Goal: Communication & Community: Answer question/provide support

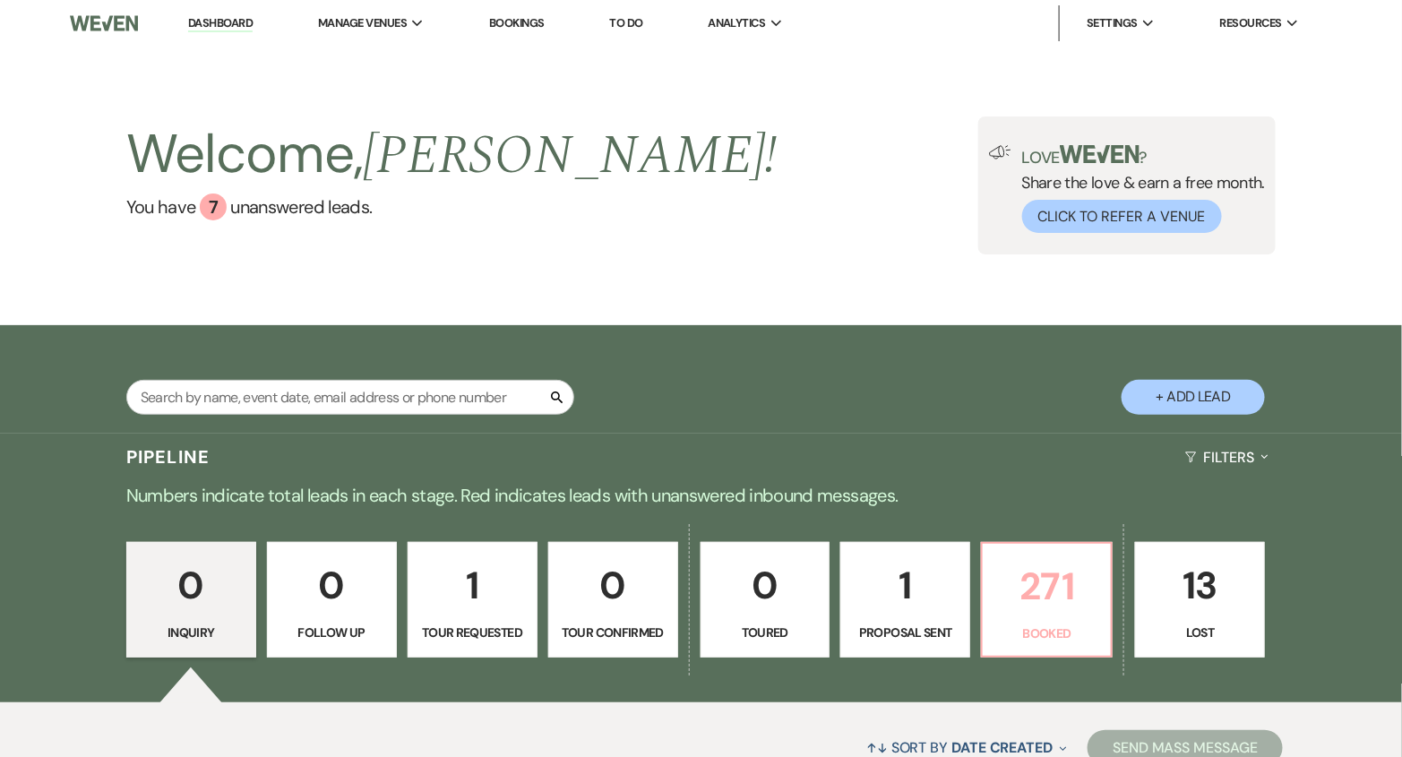
click at [1041, 575] on p "271" at bounding box center [1046, 586] width 107 height 60
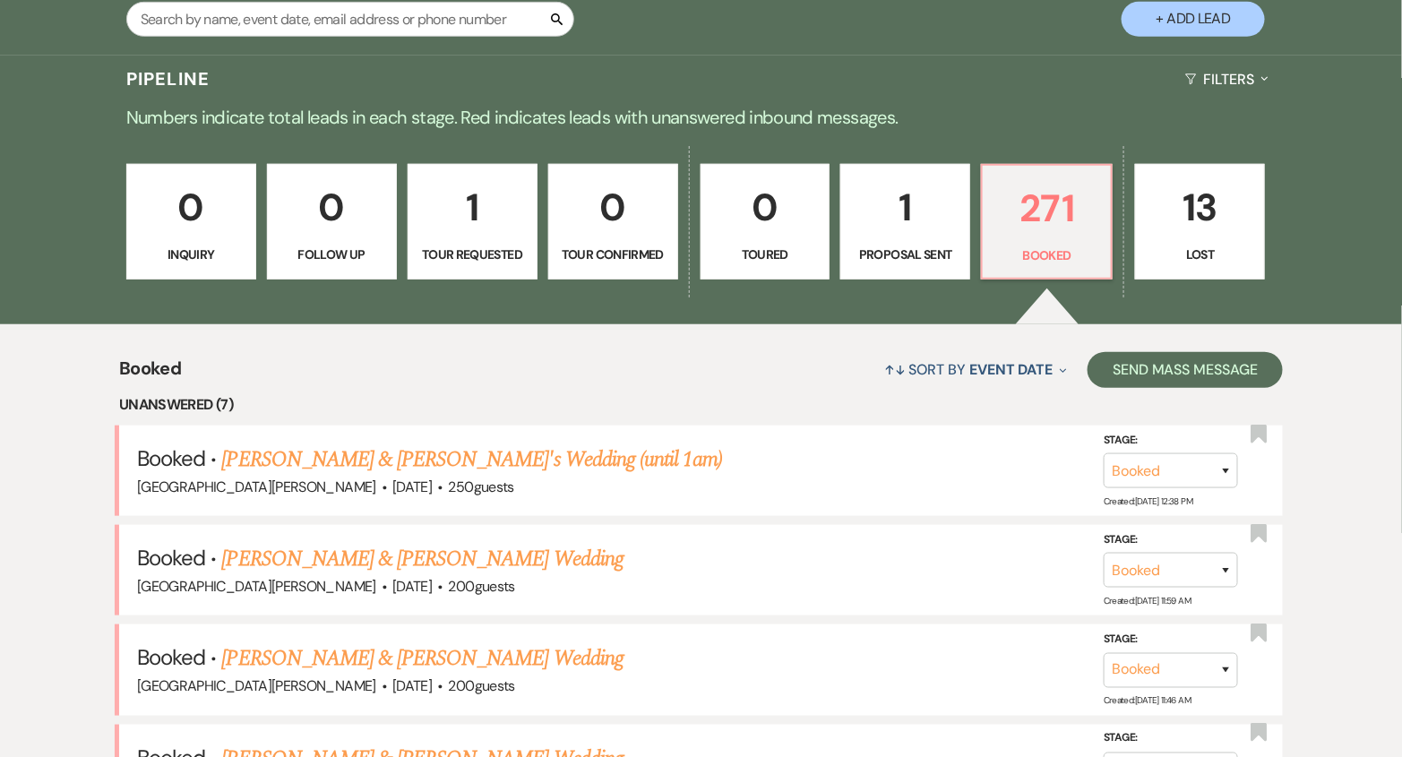
scroll to position [647, 0]
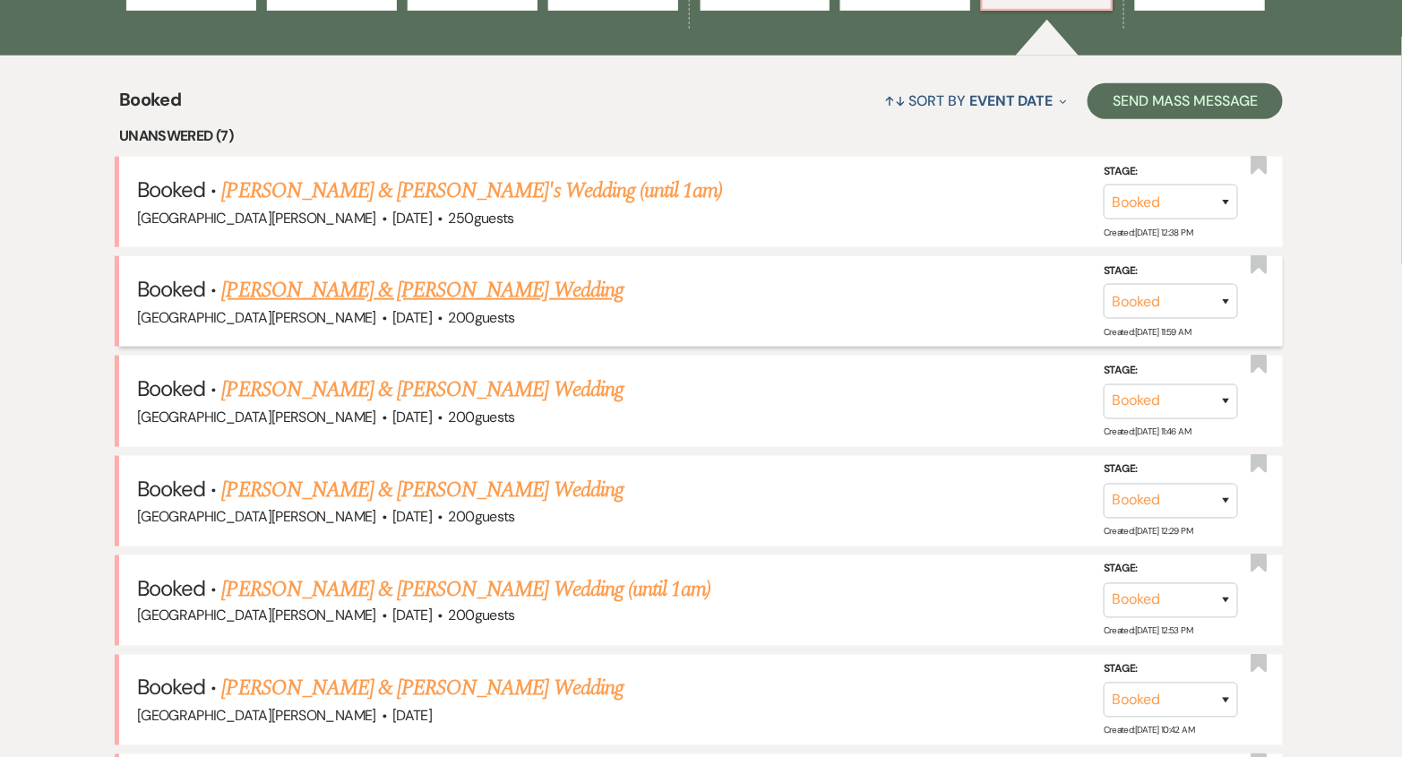
click at [455, 287] on link "[PERSON_NAME] & [PERSON_NAME] Wedding" at bounding box center [422, 290] width 401 height 32
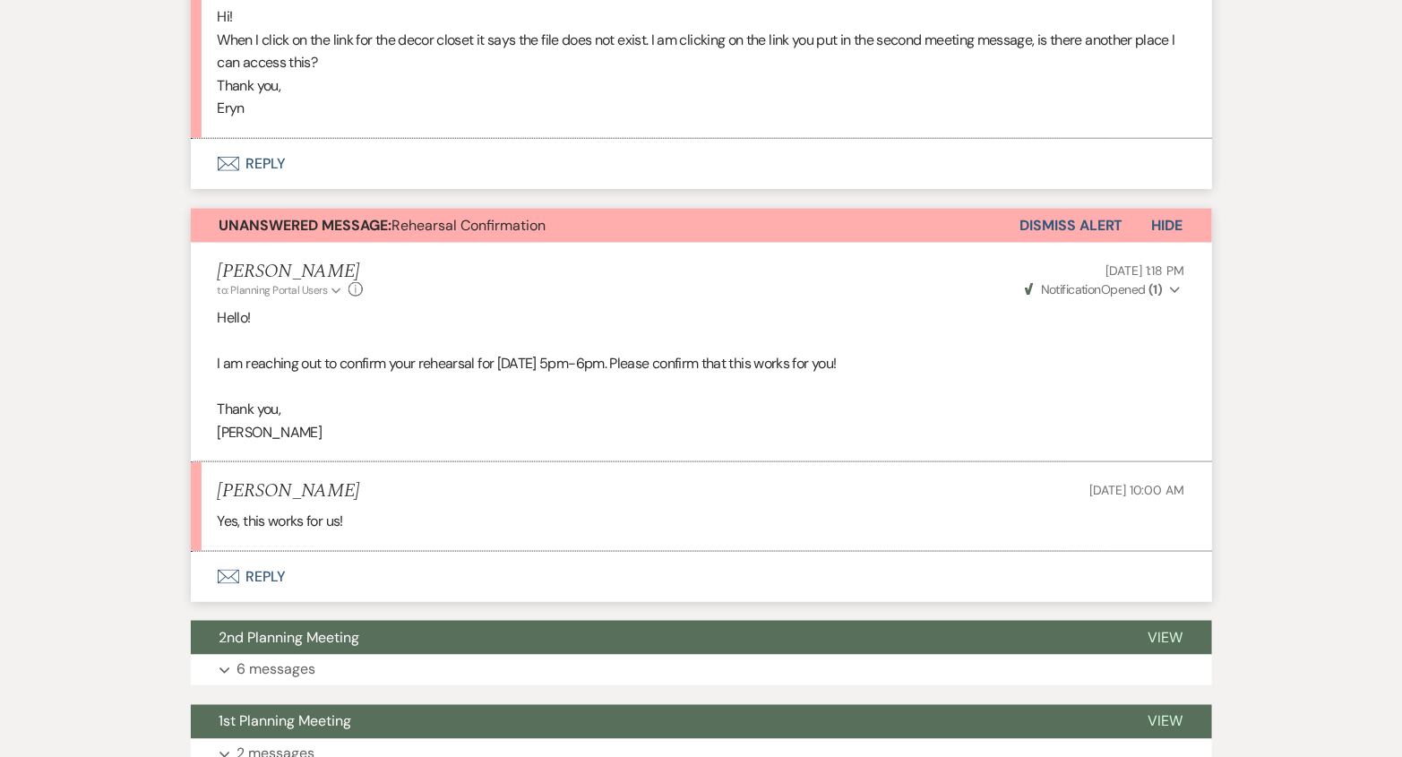
scroll to position [615, 0]
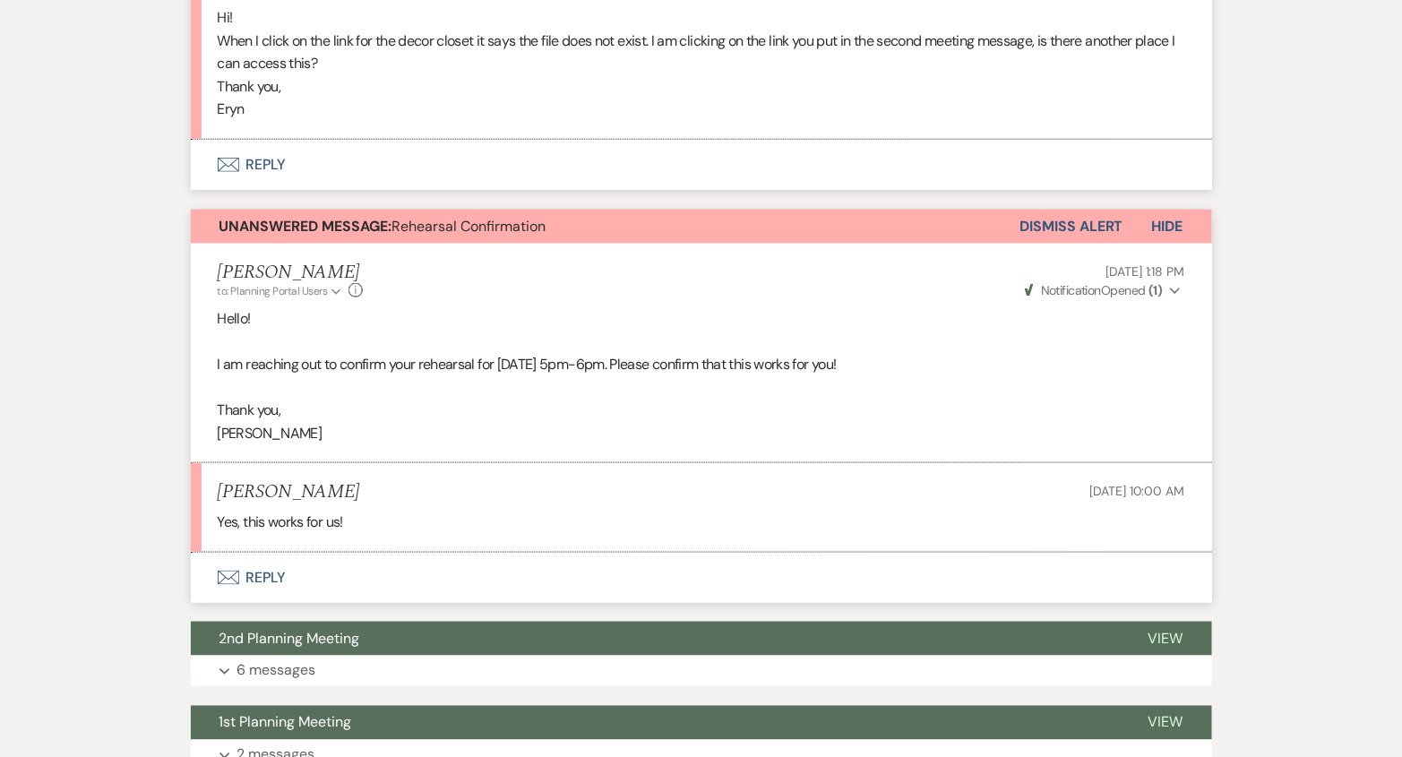
click at [1053, 215] on button "Dismiss Alert" at bounding box center [1071, 227] width 103 height 34
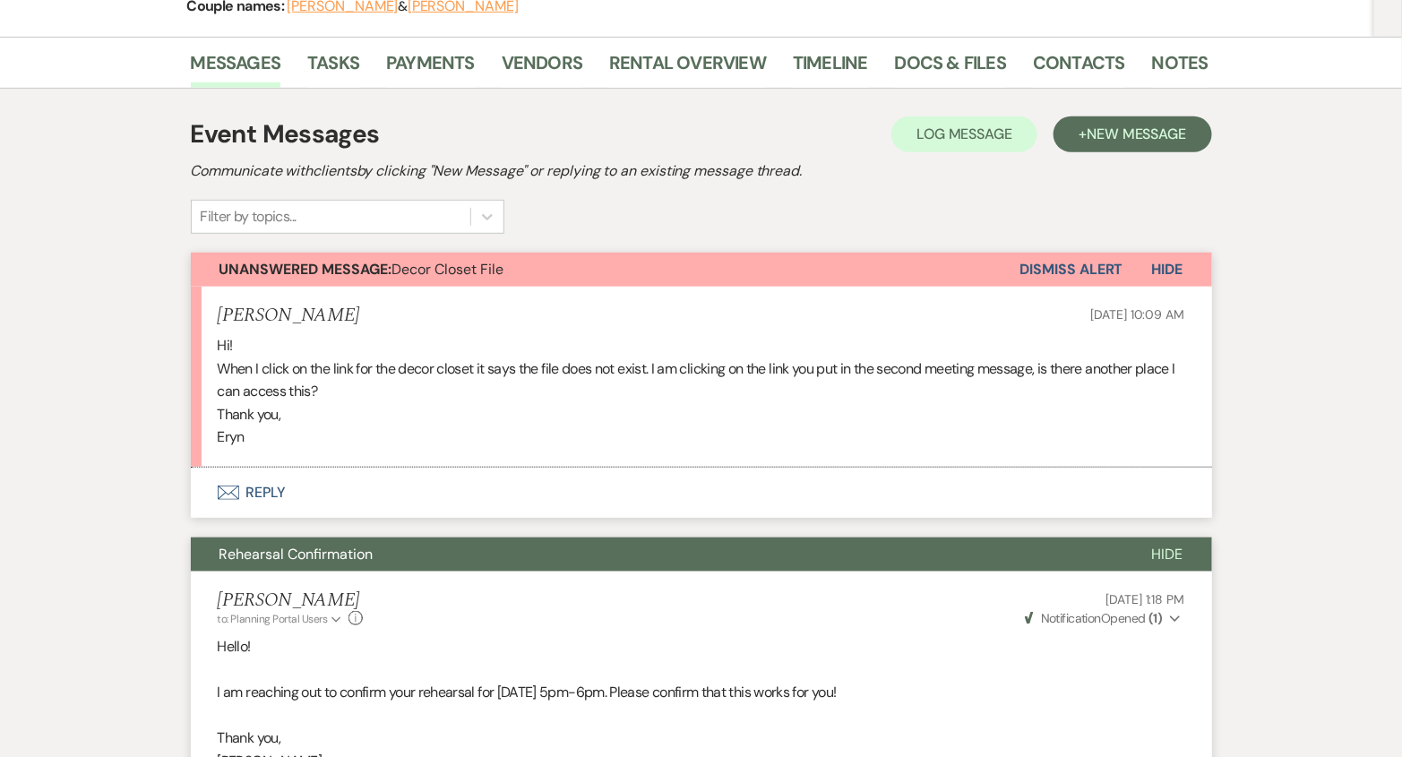
scroll to position [287, 0]
click at [565, 485] on button "Envelope Reply" at bounding box center [701, 493] width 1021 height 50
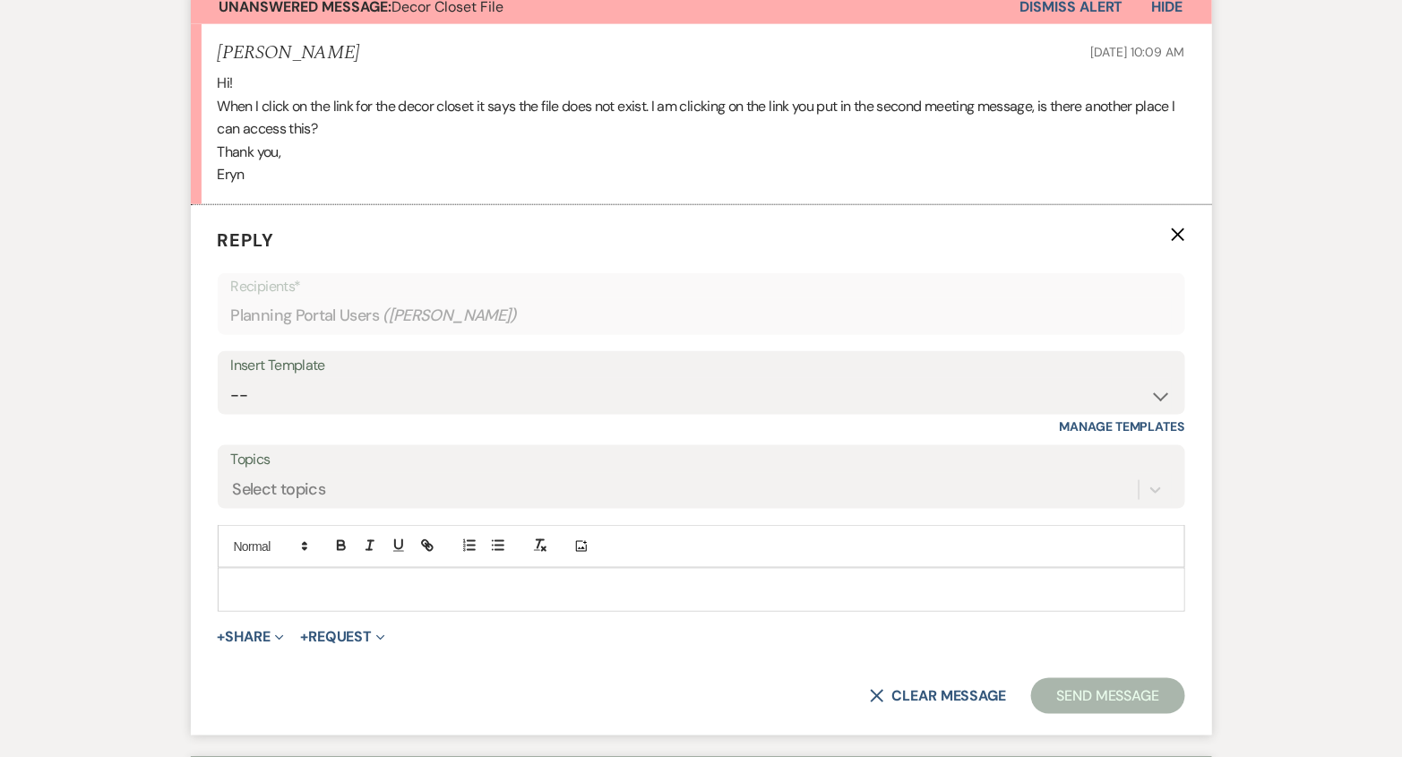
scroll to position [558, 0]
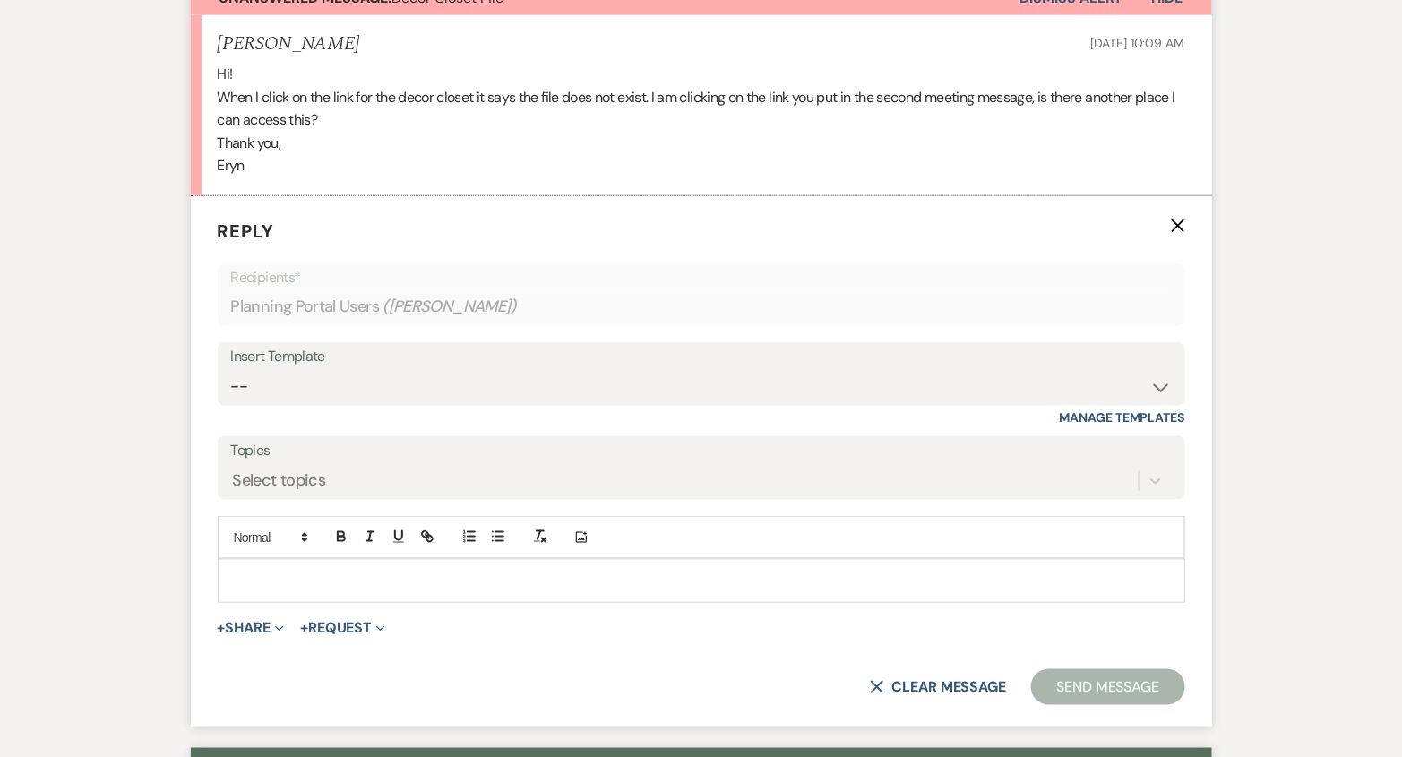
click at [558, 581] on p at bounding box center [701, 581] width 939 height 20
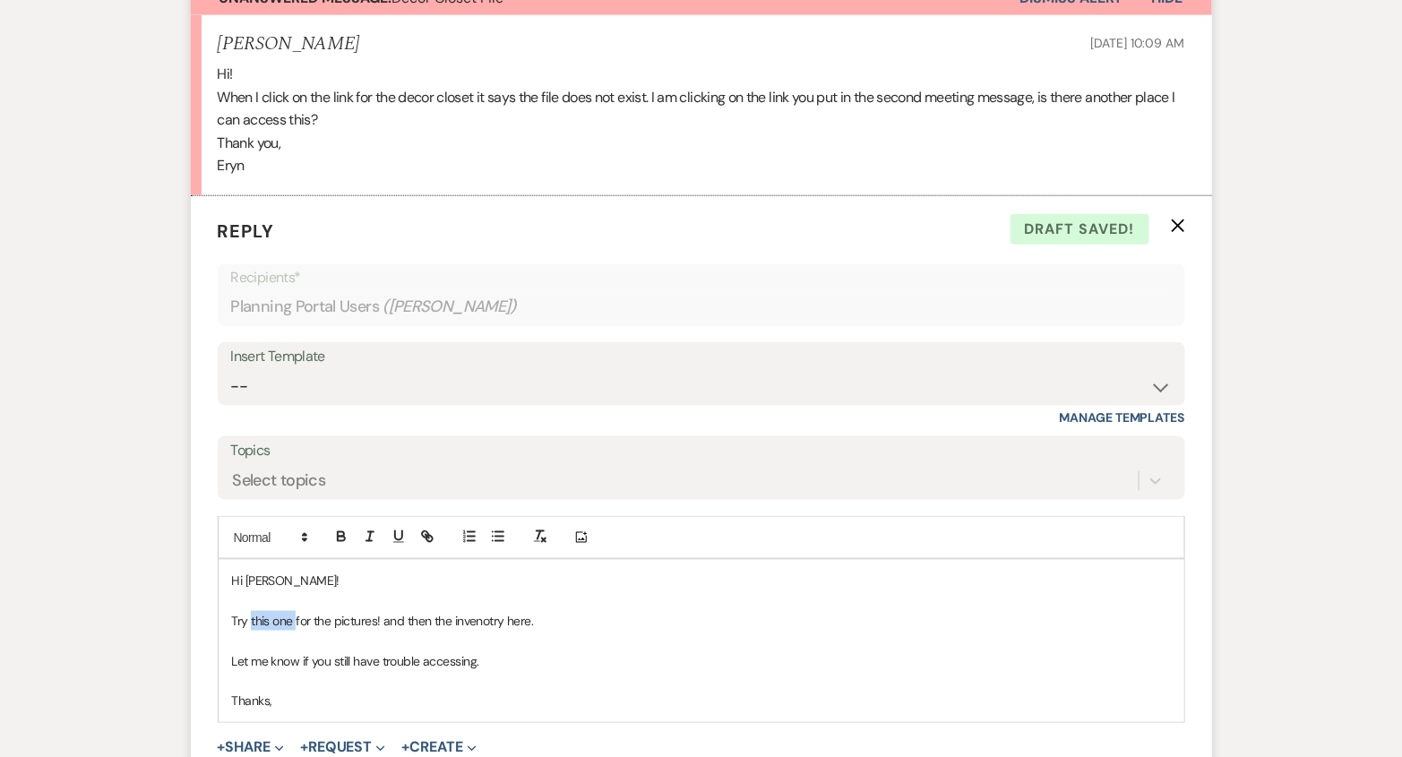
drag, startPoint x: 295, startPoint y: 623, endPoint x: 252, endPoint y: 624, distance: 43.0
click at [252, 624] on p "Try this one for the pictures! and then the invenotry here." at bounding box center [701, 621] width 939 height 20
click at [427, 543] on button "button" at bounding box center [427, 536] width 25 height 21
paste input "[URL][DOMAIN_NAME]"
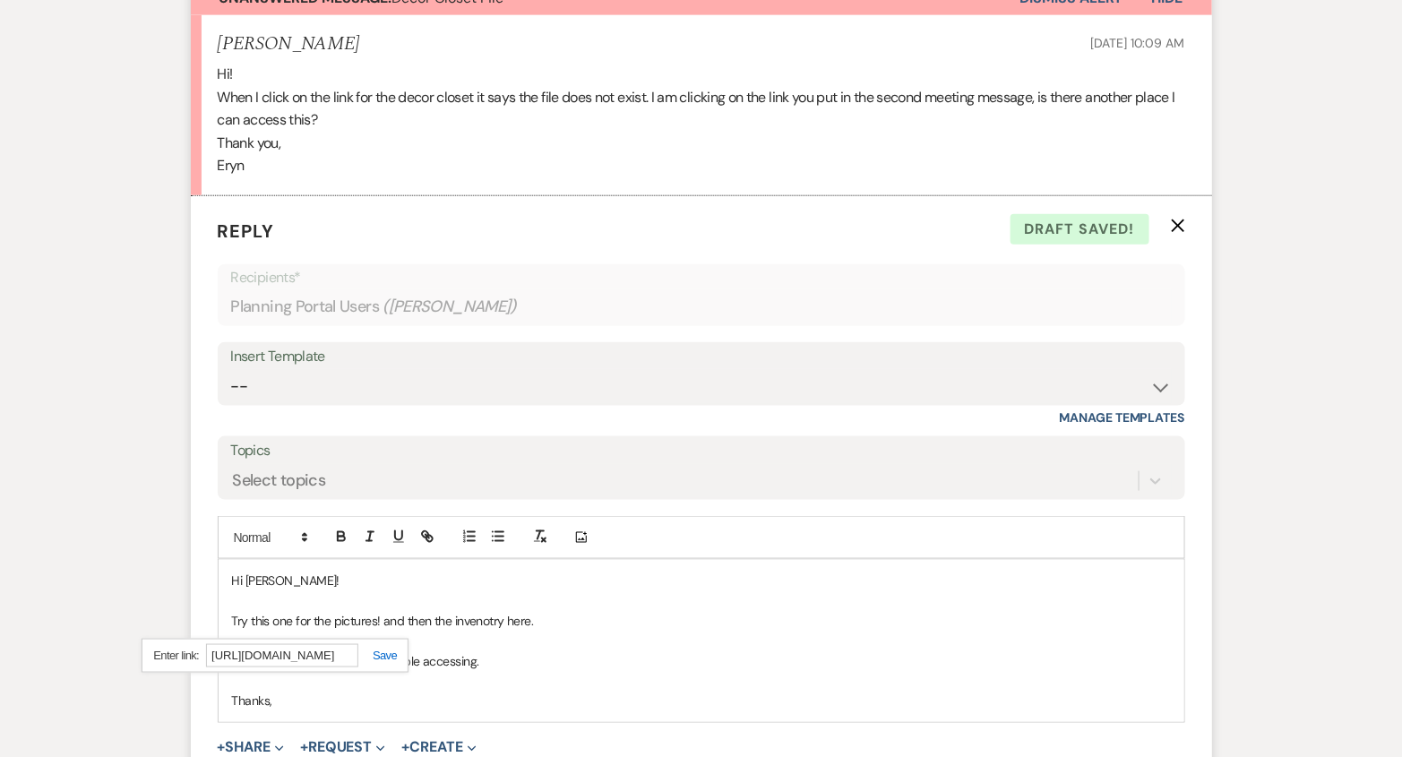
click at [388, 657] on div "[URL][DOMAIN_NAME]" at bounding box center [275, 656] width 267 height 35
click at [386, 654] on link at bounding box center [377, 655] width 39 height 13
drag, startPoint x: 532, startPoint y: 619, endPoint x: 510, endPoint y: 625, distance: 23.3
click at [510, 625] on p "Try this one for the pictures! and then the invenotry here." at bounding box center [701, 621] width 939 height 20
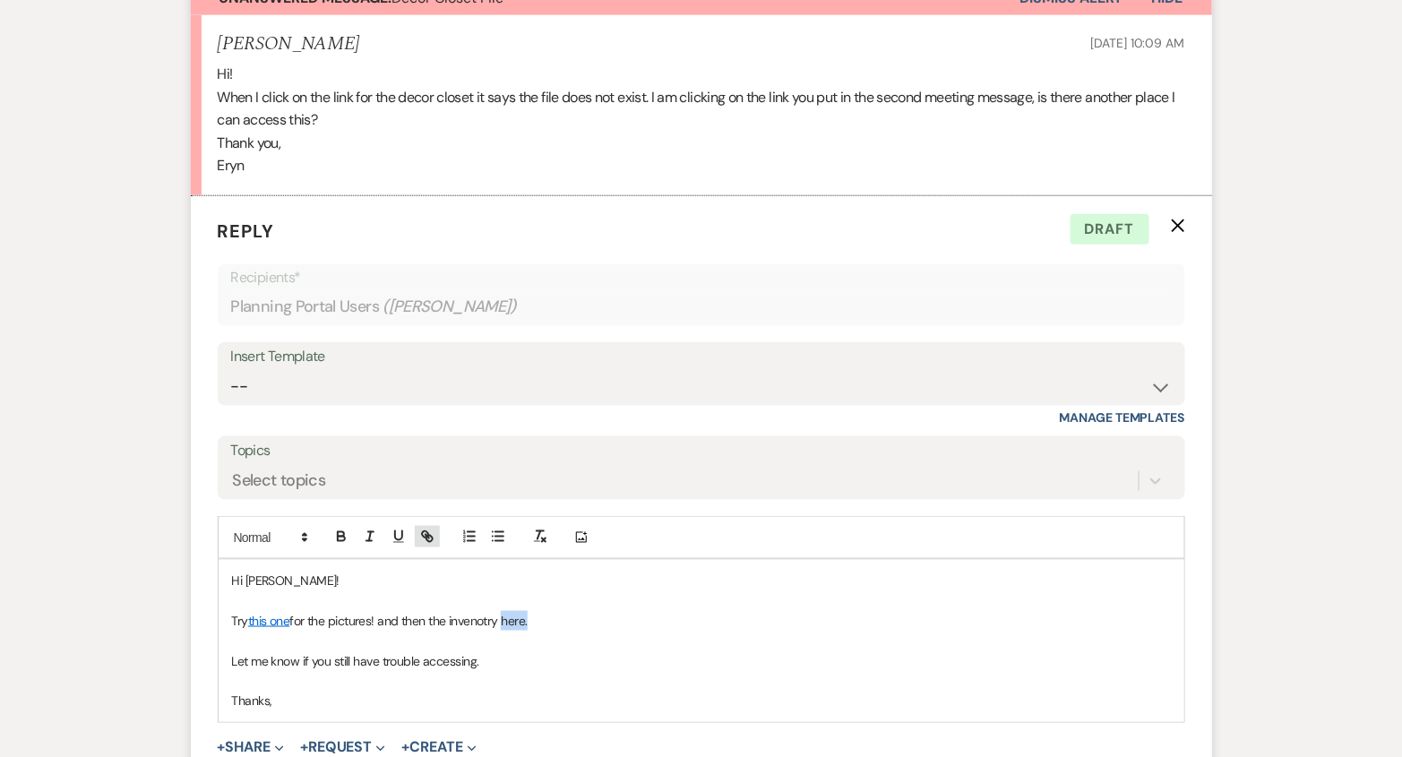
click at [430, 541] on button "button" at bounding box center [427, 536] width 25 height 21
paste input "ttps://[DOMAIN_NAME][URL]"
type input "[URL][DOMAIN_NAME]"
click at [640, 653] on link at bounding box center [624, 655] width 39 height 13
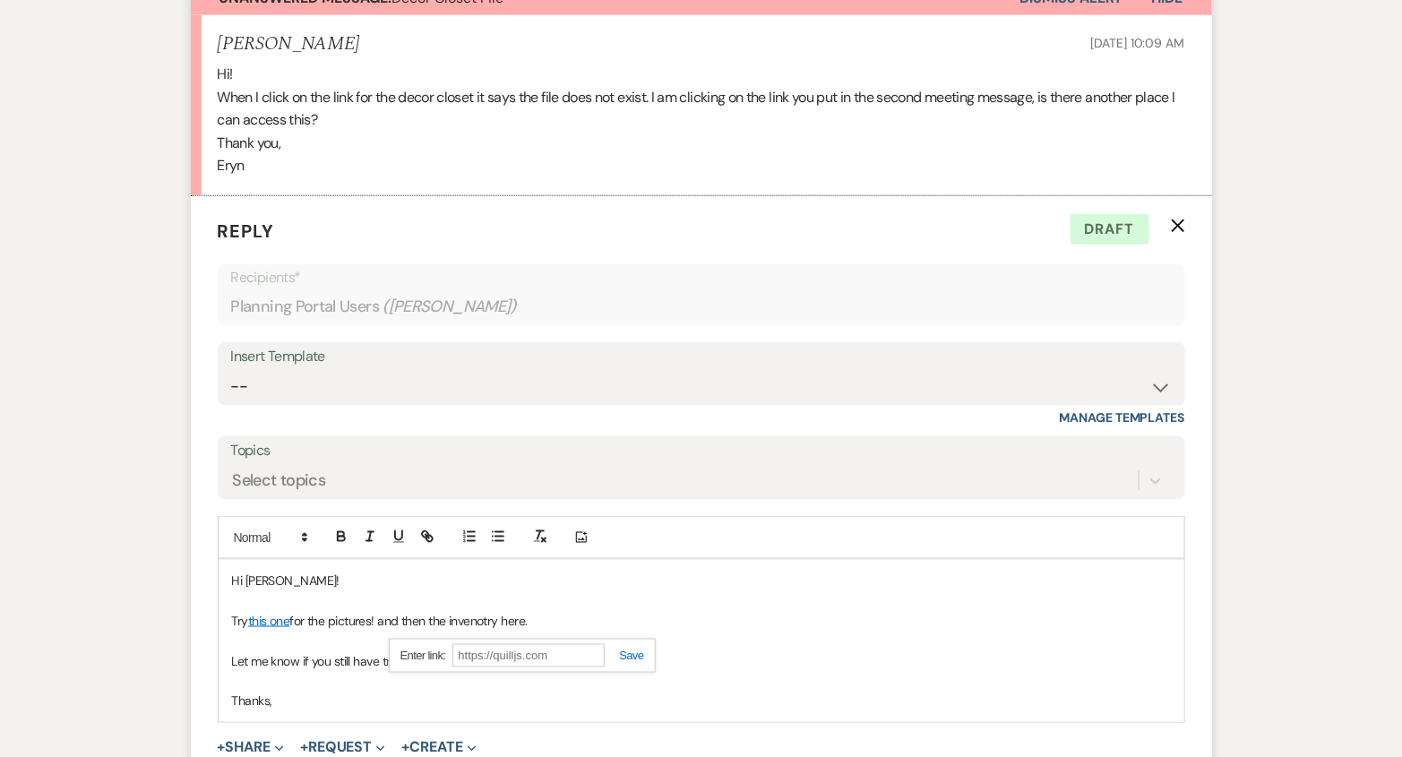
scroll to position [0, 0]
click at [640, 653] on p "Let me know if you still have trouble accessing." at bounding box center [701, 661] width 939 height 20
click at [395, 655] on p "Let me know if you still have trouble accessing." at bounding box center [701, 661] width 939 height 20
click at [279, 617] on link "this one" at bounding box center [269, 621] width 42 height 16
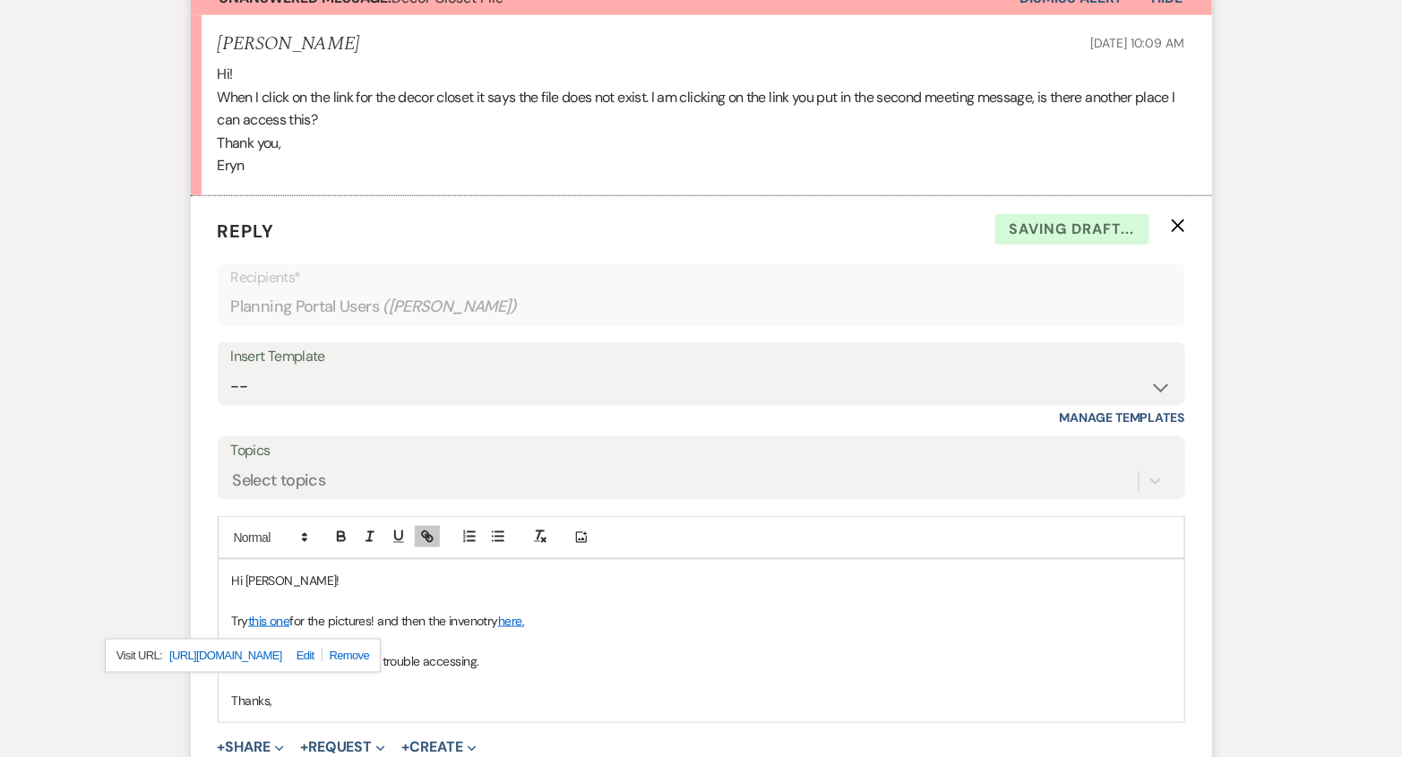
click at [282, 649] on link "[URL][DOMAIN_NAME]" at bounding box center [225, 655] width 113 height 23
click at [585, 642] on p at bounding box center [701, 642] width 939 height 20
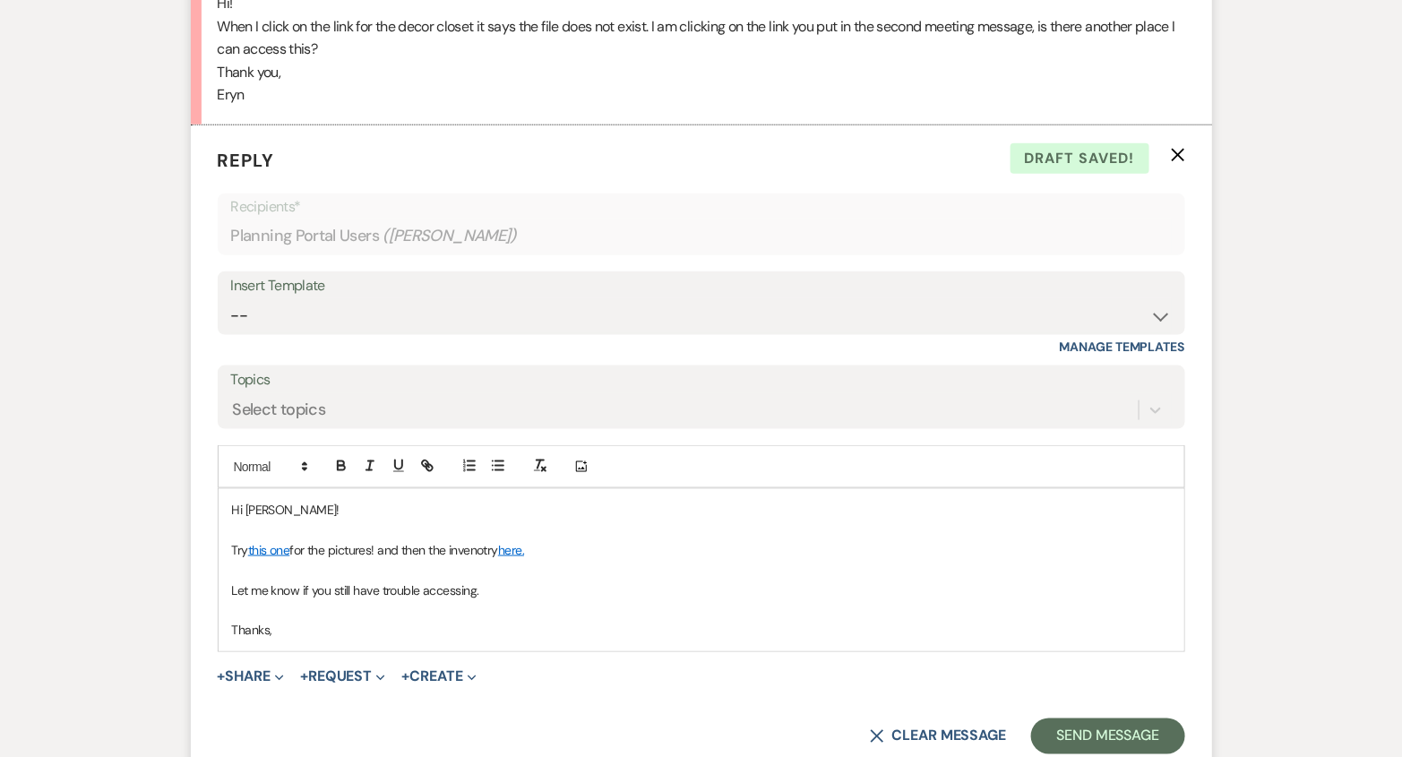
scroll to position [629, 0]
click at [1145, 743] on button "Send Message" at bounding box center [1107, 736] width 153 height 36
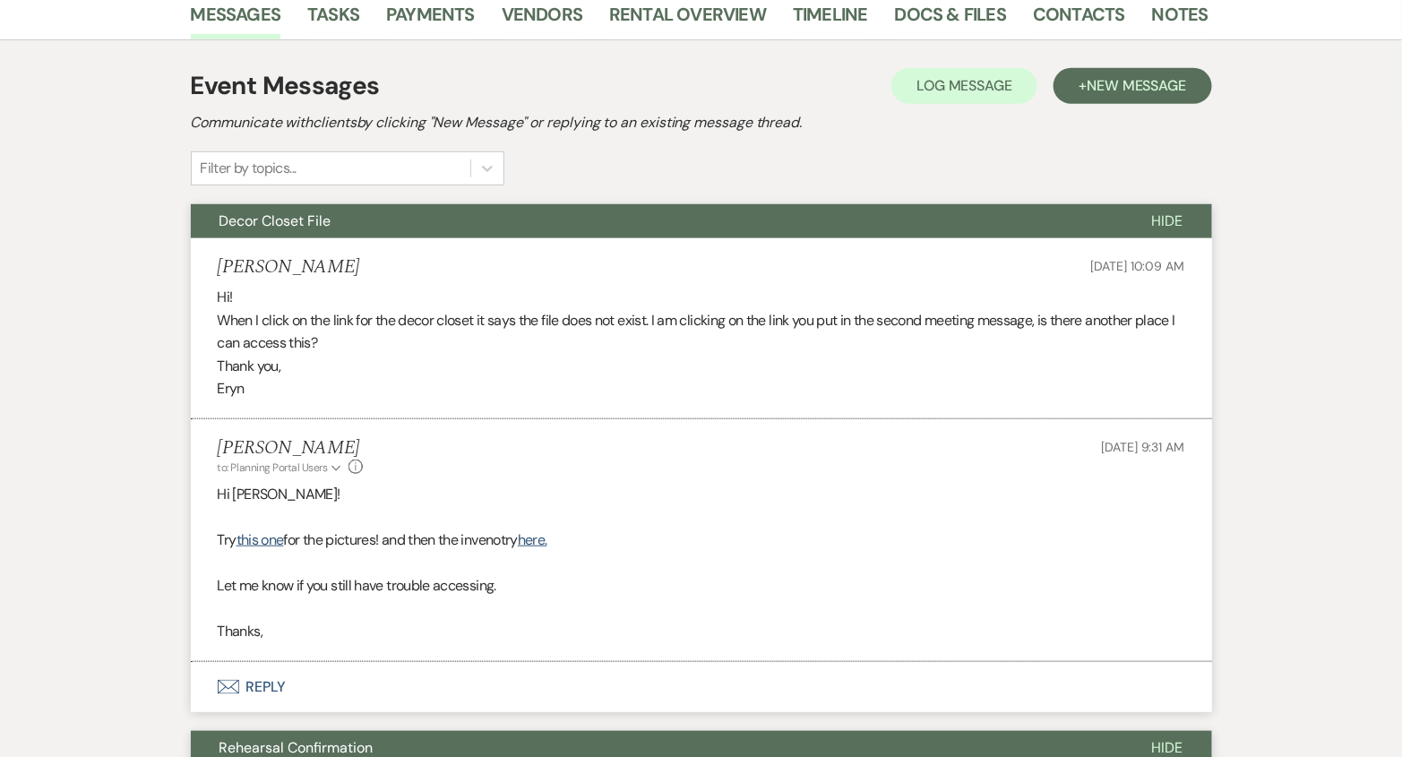
scroll to position [0, 0]
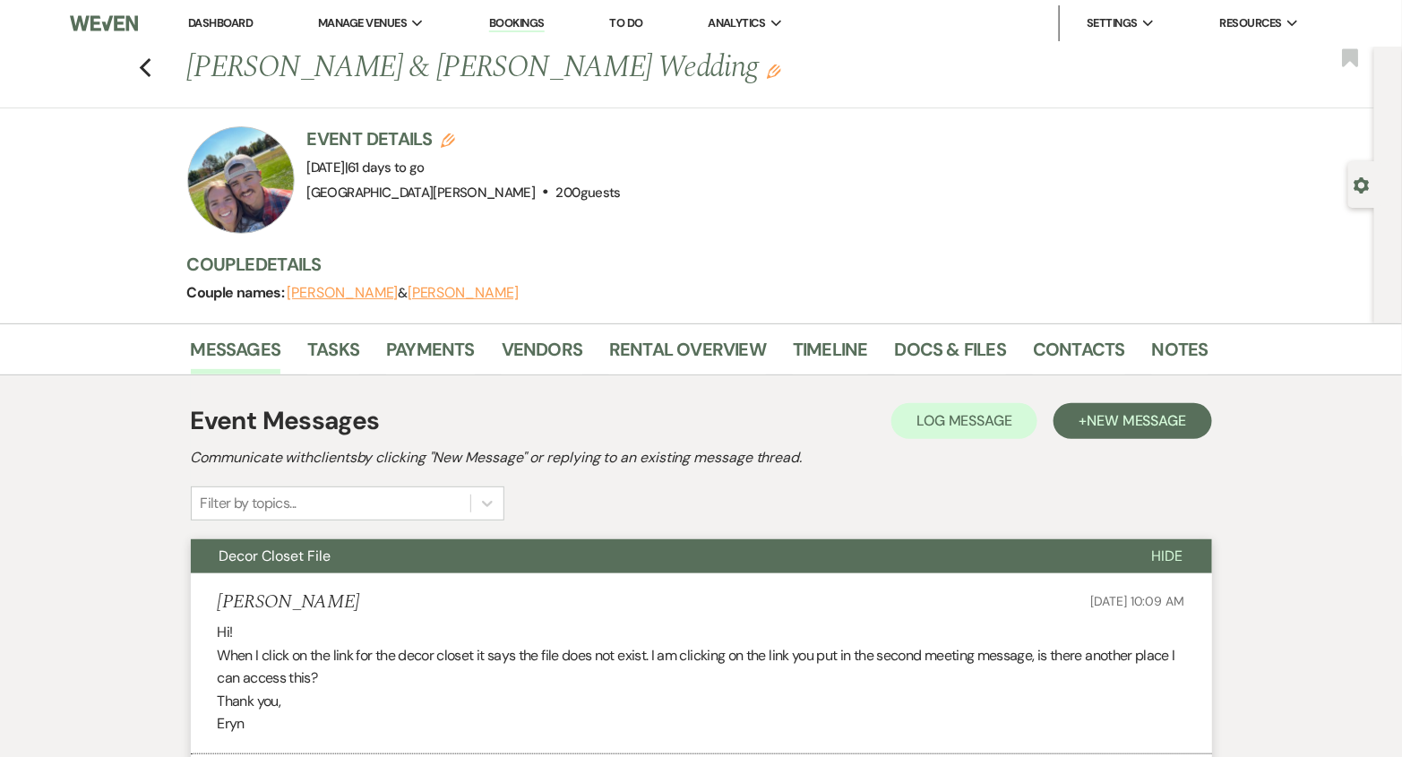
click at [234, 21] on link "Dashboard" at bounding box center [220, 22] width 64 height 15
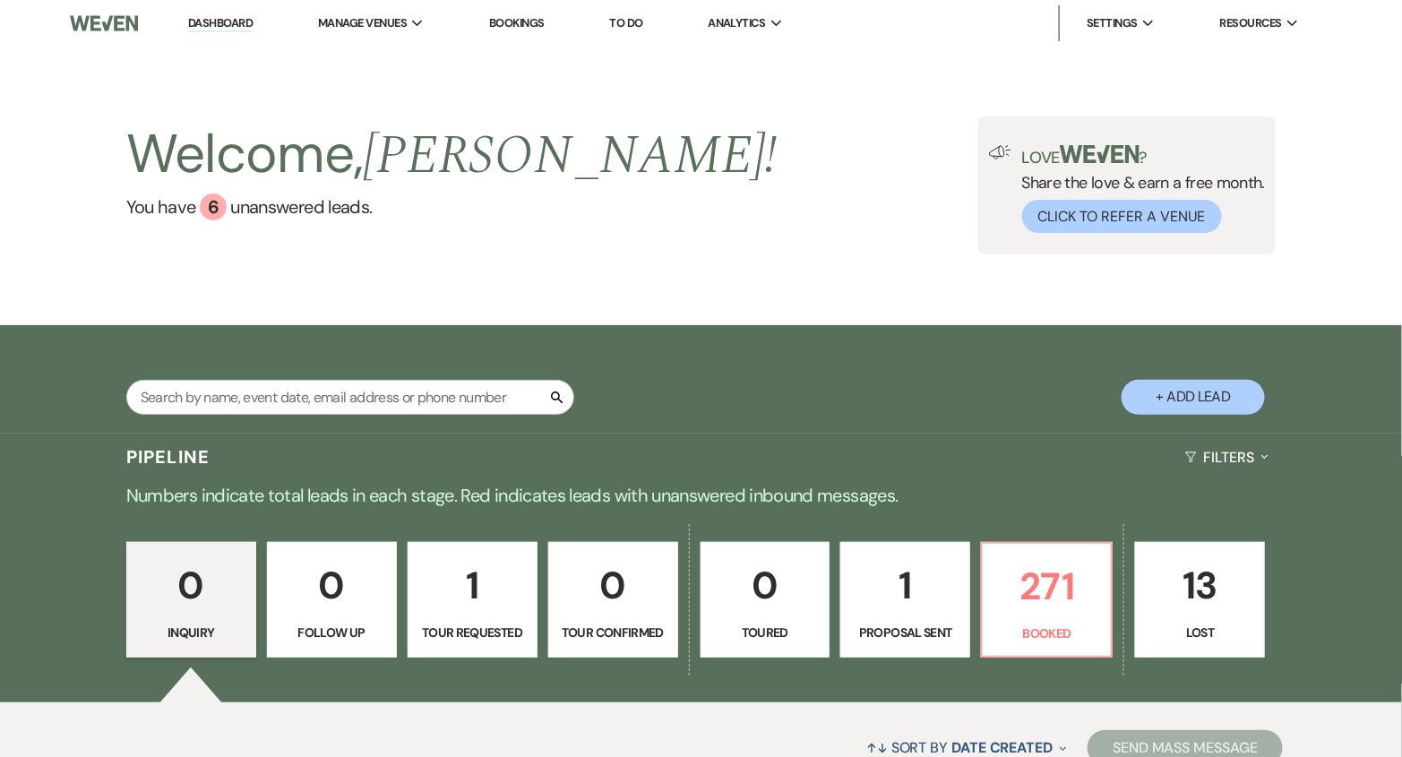
scroll to position [209, 0]
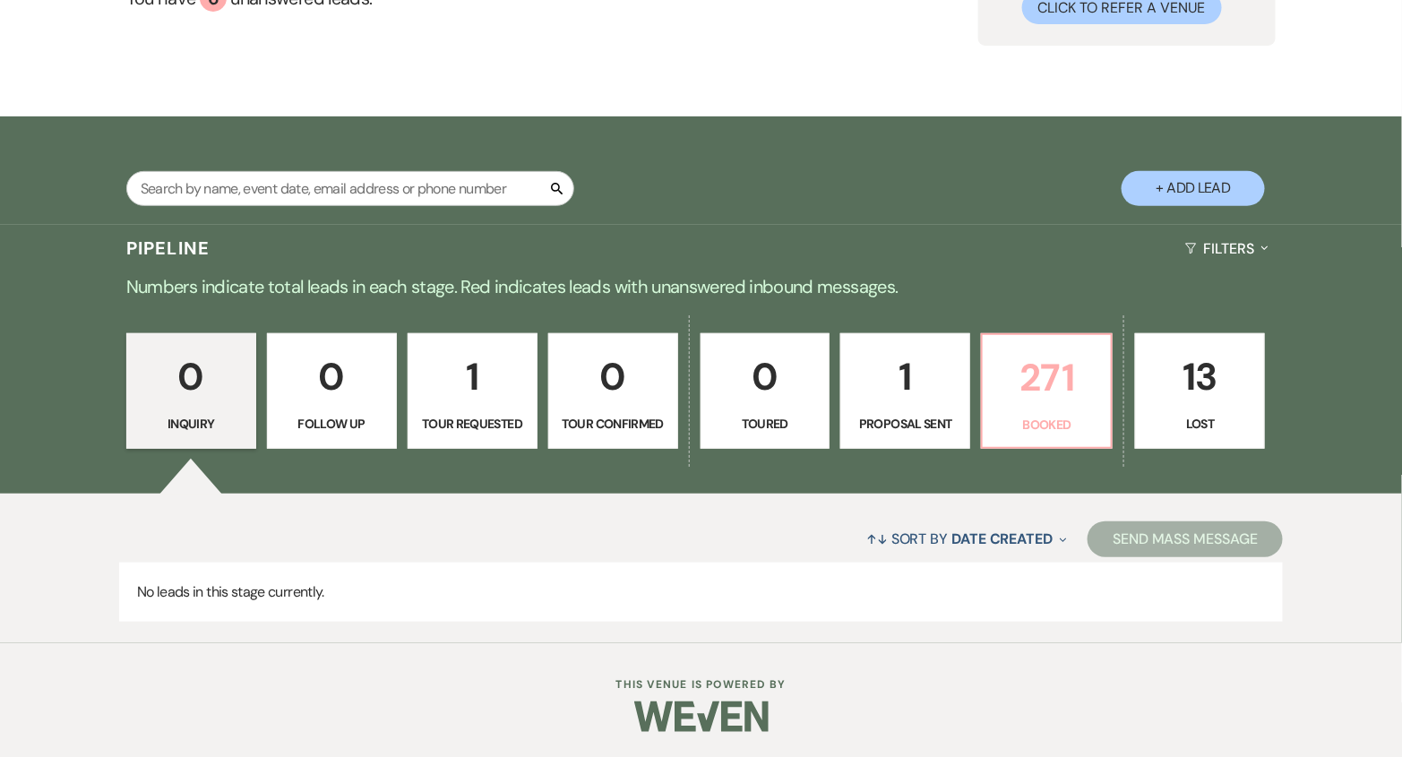
click at [1030, 369] on p "271" at bounding box center [1046, 378] width 107 height 60
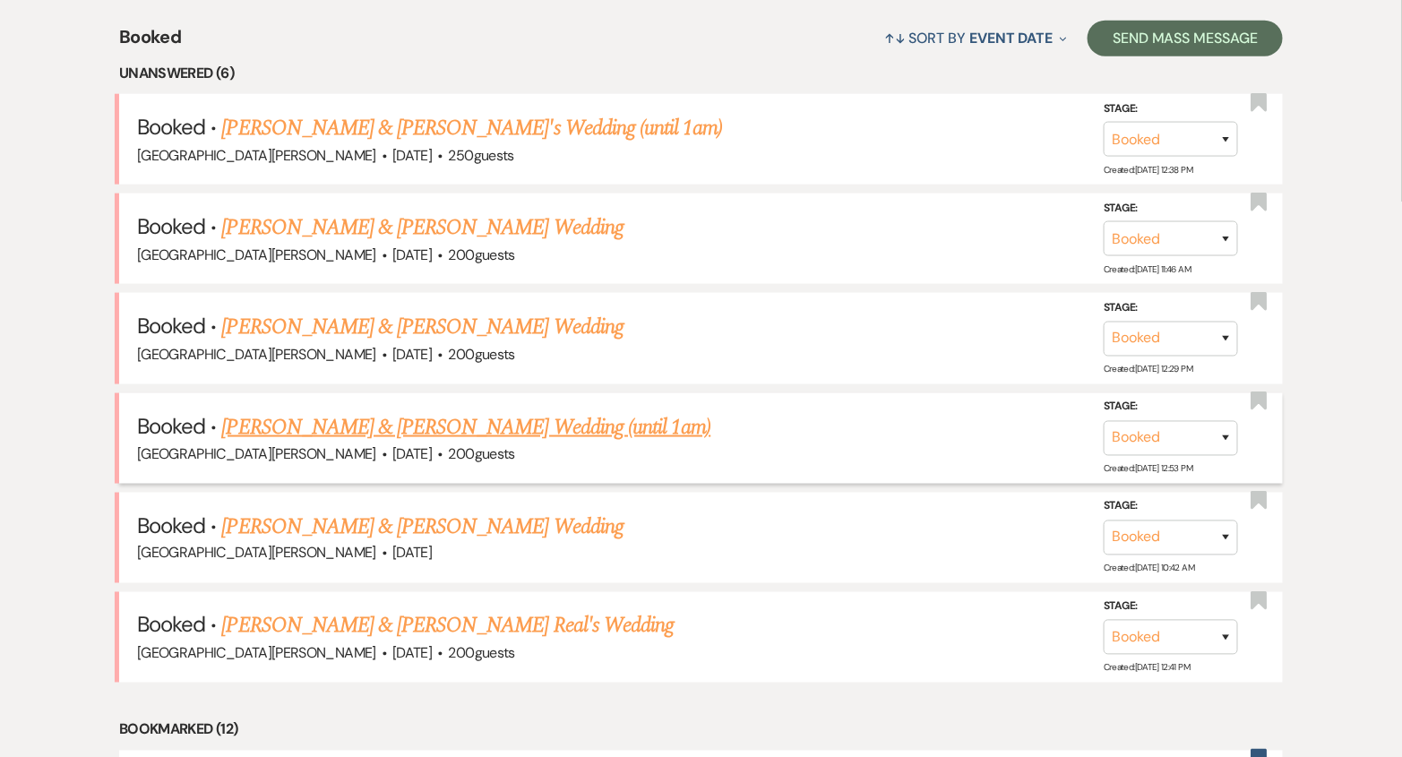
scroll to position [691, 0]
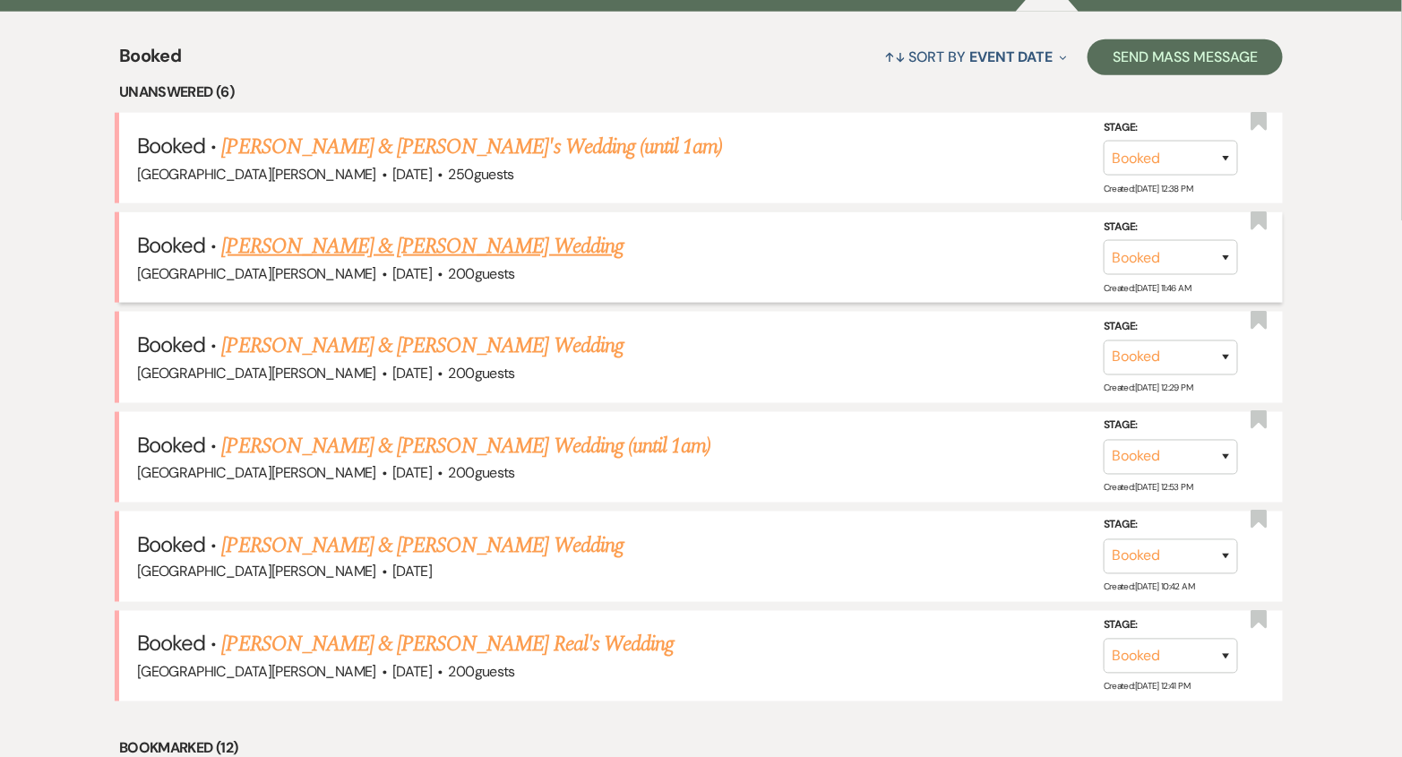
click at [359, 251] on link "[PERSON_NAME] & [PERSON_NAME] Wedding" at bounding box center [422, 246] width 401 height 32
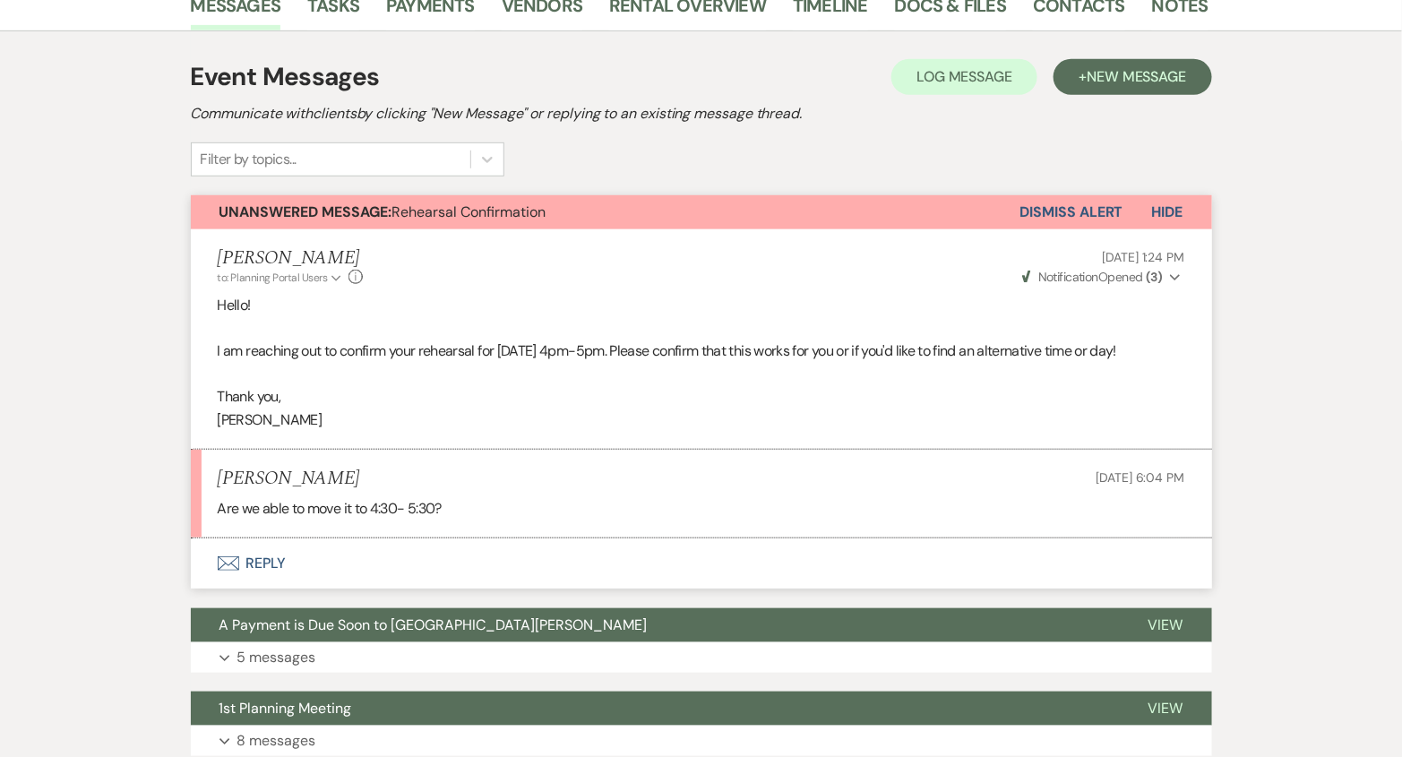
scroll to position [303, 0]
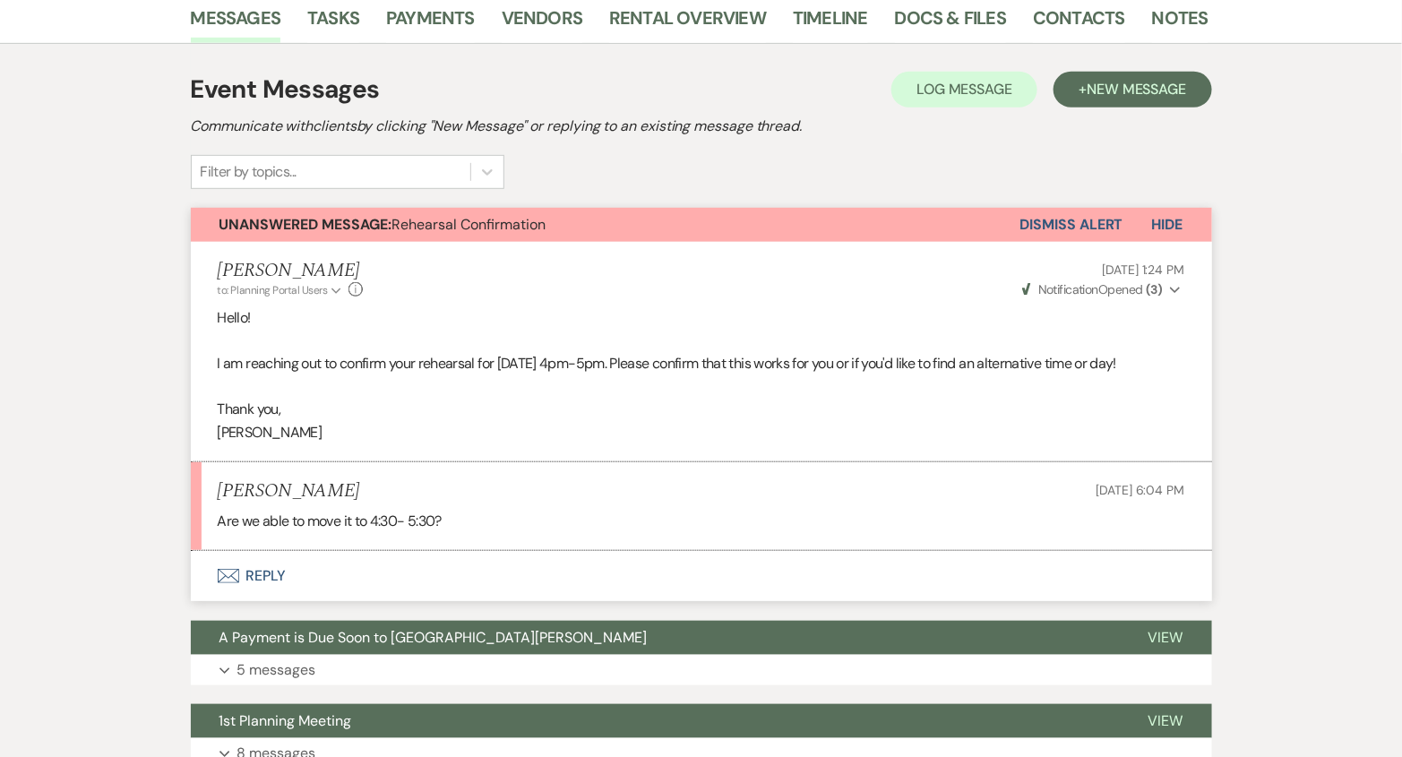
click at [451, 560] on button "Envelope Reply" at bounding box center [701, 576] width 1021 height 50
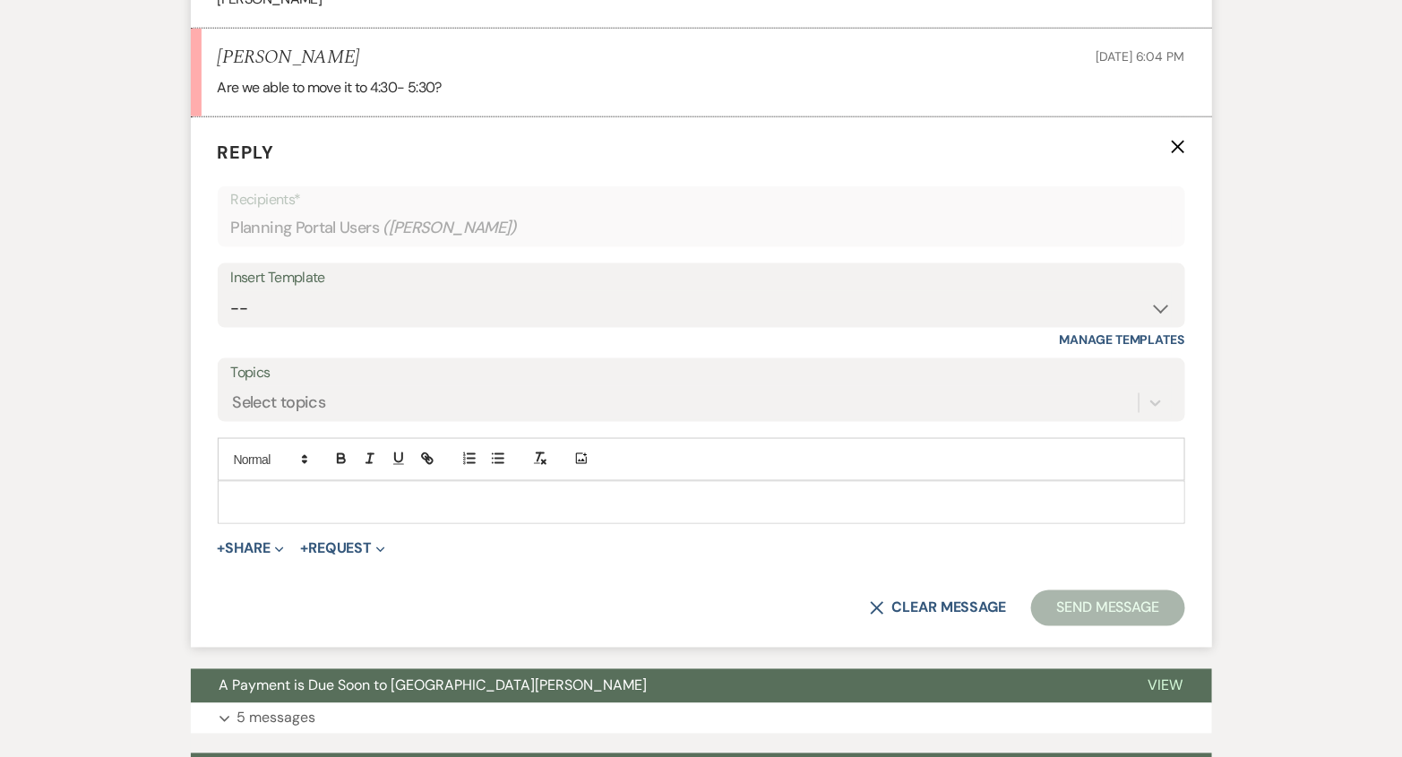
scroll to position [737, 0]
click at [496, 492] on p at bounding box center [701, 502] width 939 height 20
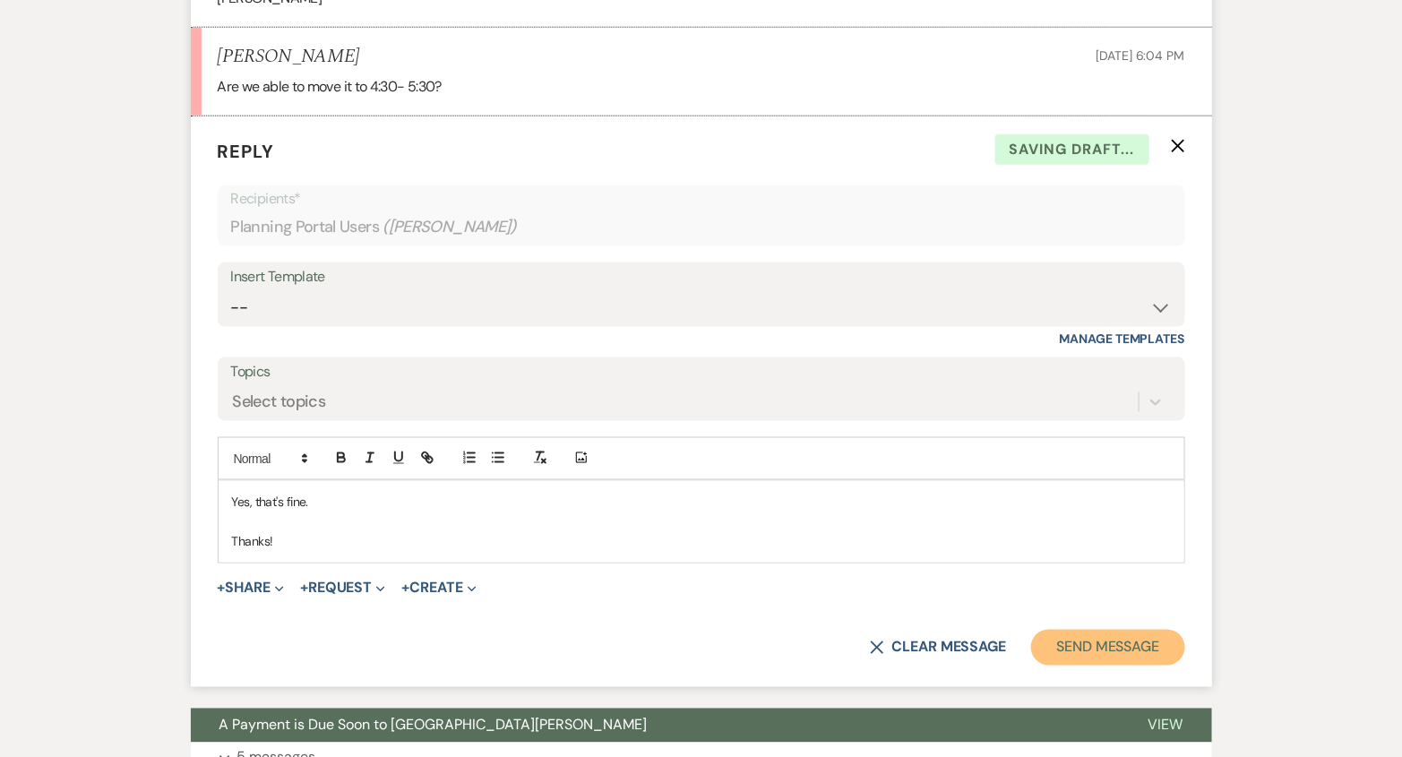
click at [1113, 637] on button "Send Message" at bounding box center [1107, 648] width 153 height 36
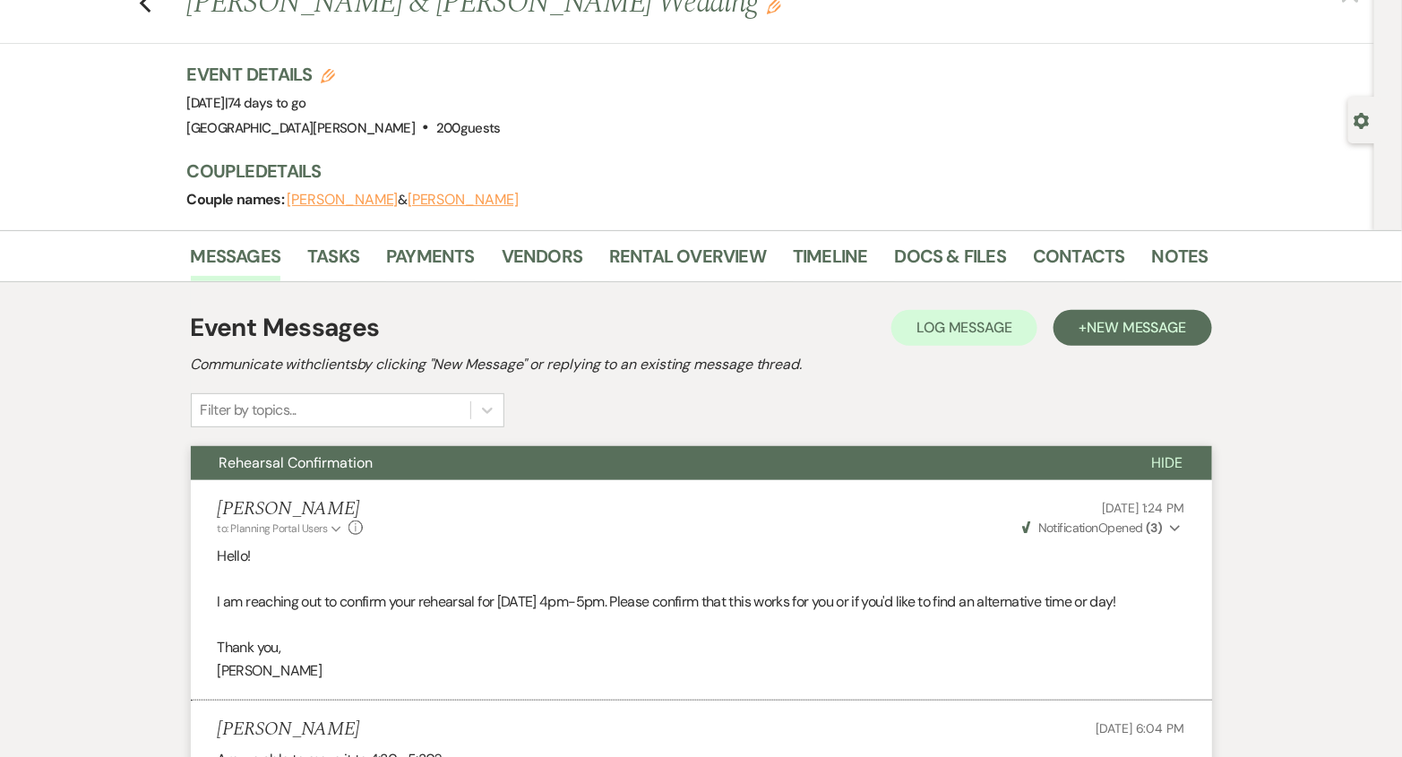
scroll to position [0, 0]
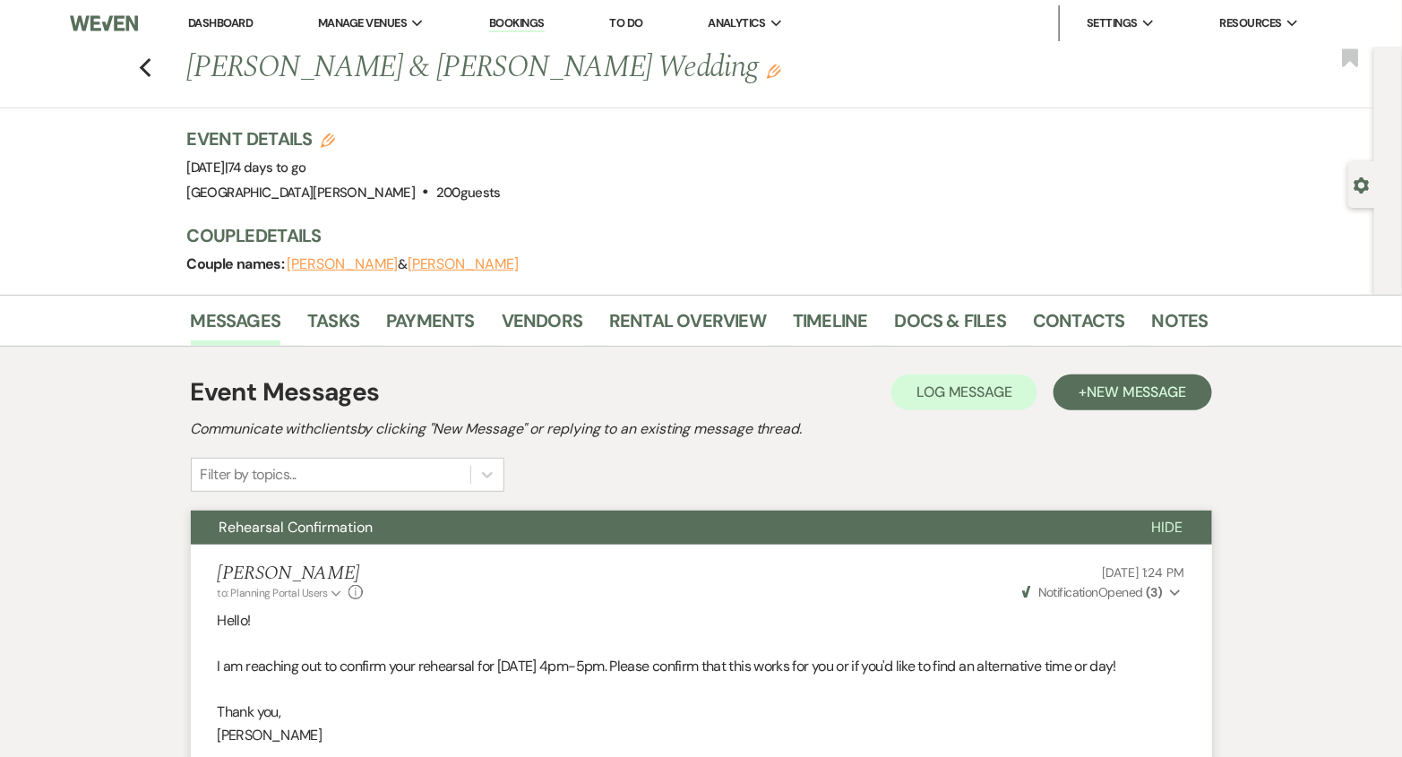
click at [217, 18] on link "Dashboard" at bounding box center [220, 22] width 64 height 15
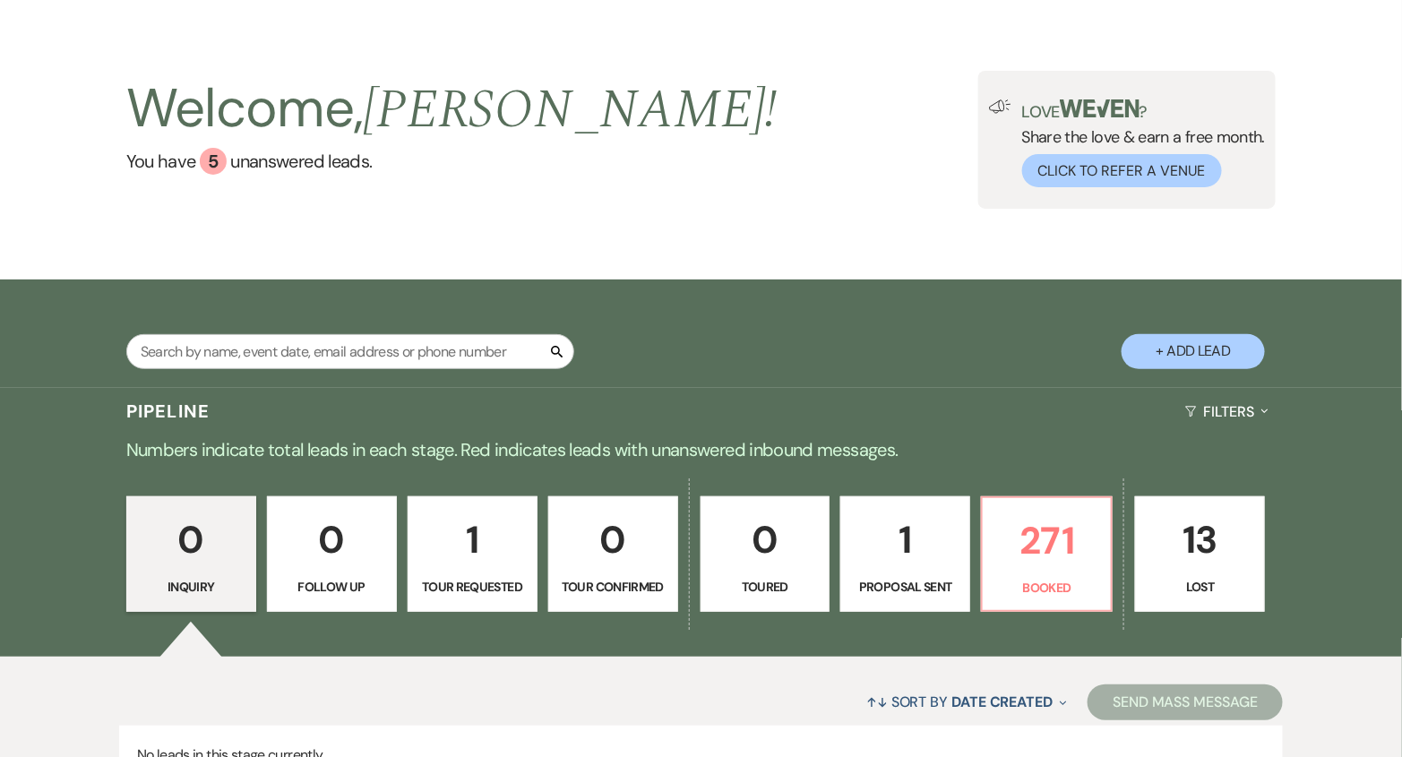
scroll to position [209, 0]
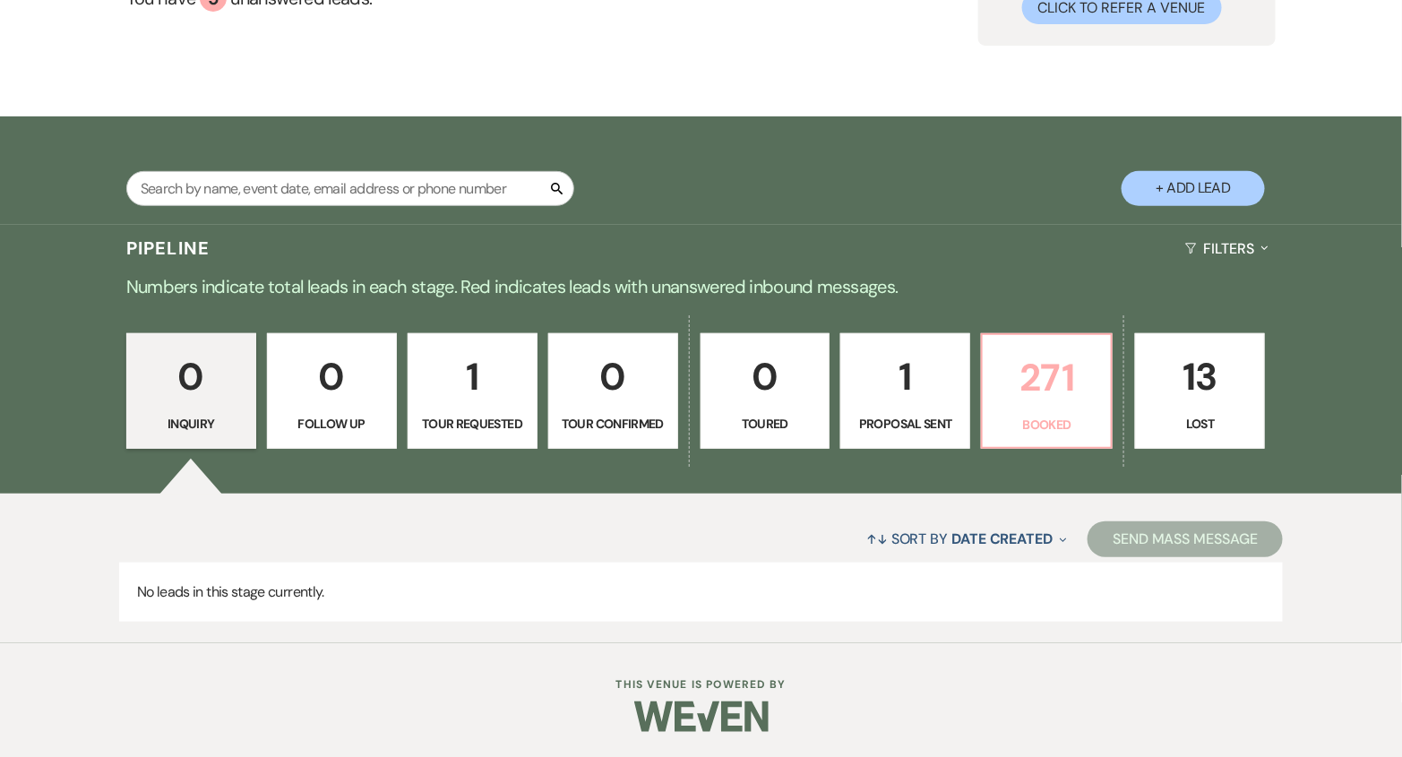
click at [1044, 388] on p "271" at bounding box center [1046, 378] width 107 height 60
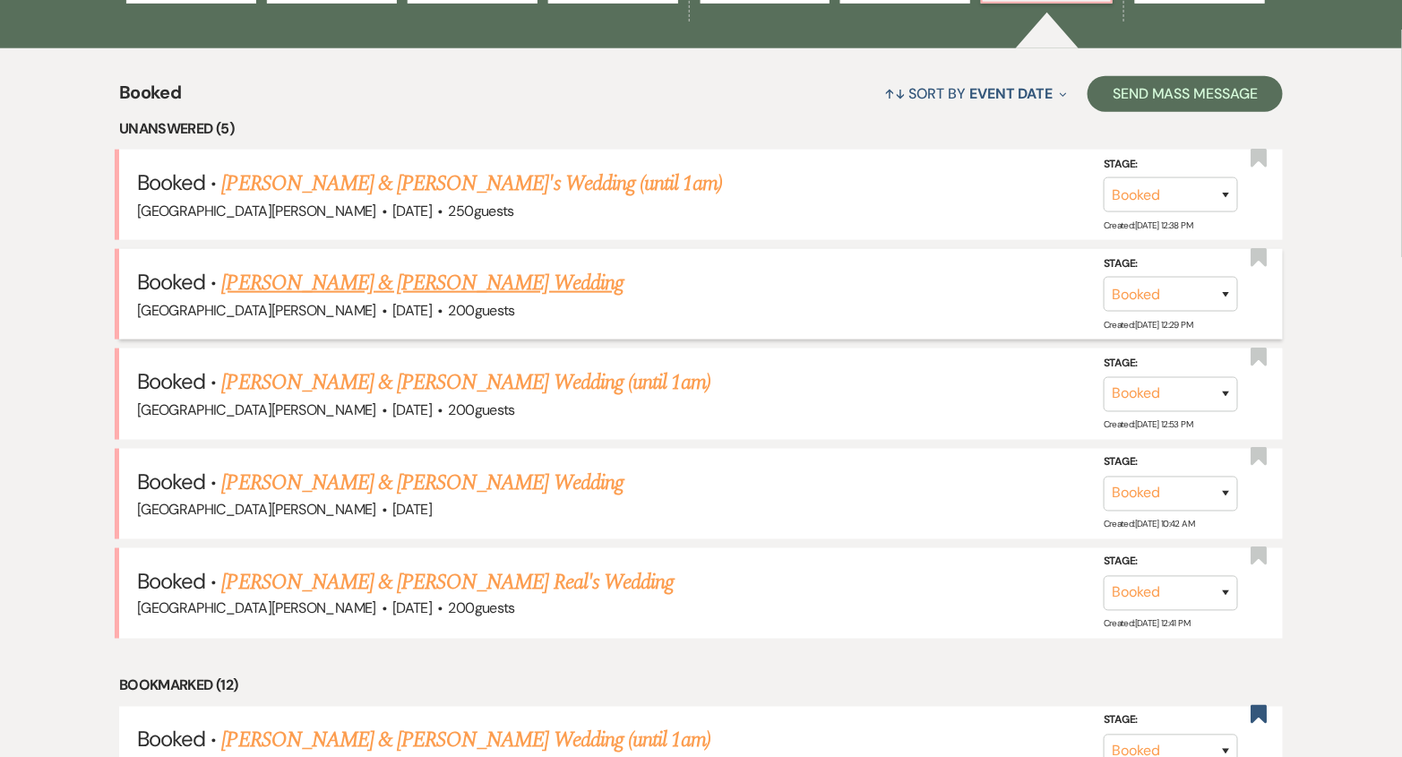
scroll to position [669, 0]
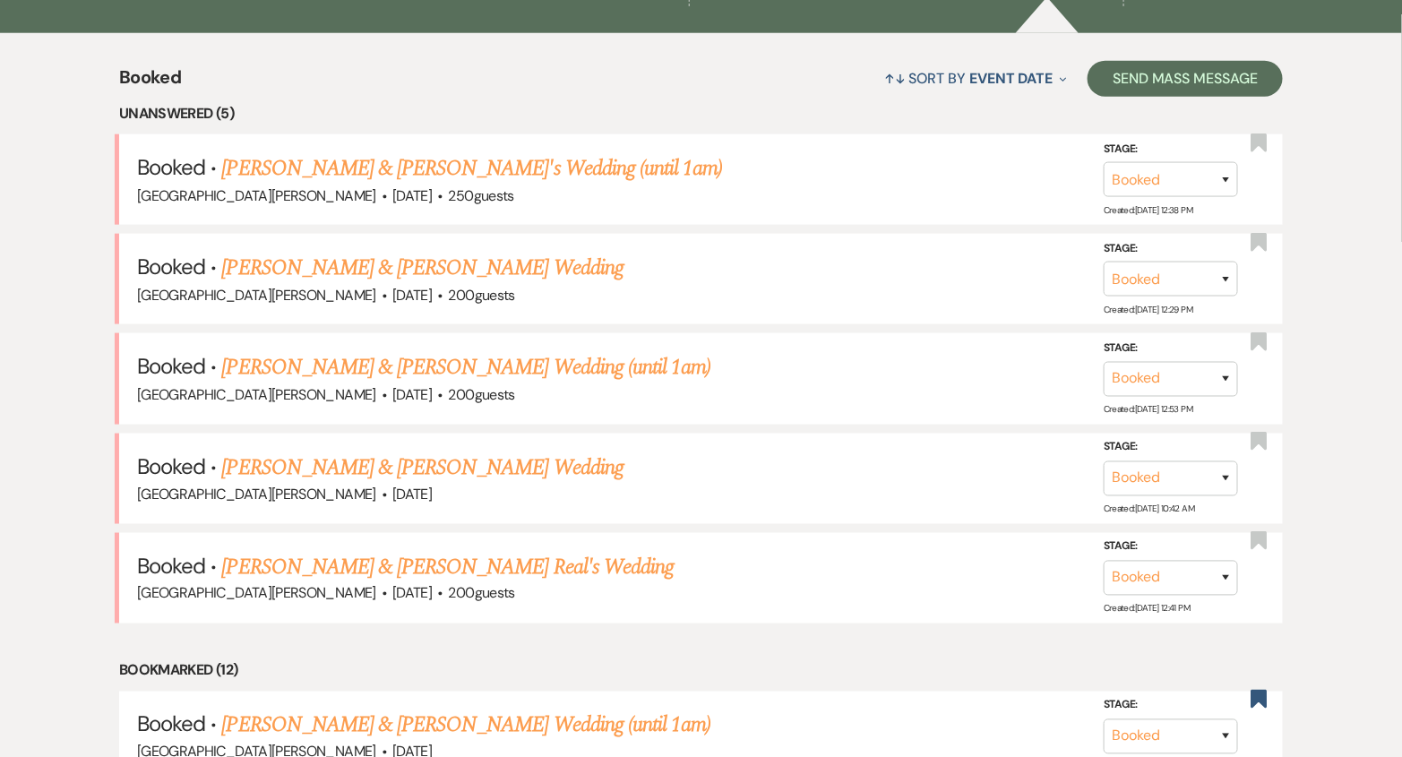
drag, startPoint x: 531, startPoint y: 163, endPoint x: 541, endPoint y: 167, distance: 10.5
click at [531, 163] on link "[PERSON_NAME] & [PERSON_NAME]'s Wedding (until 1am)" at bounding box center [472, 168] width 501 height 32
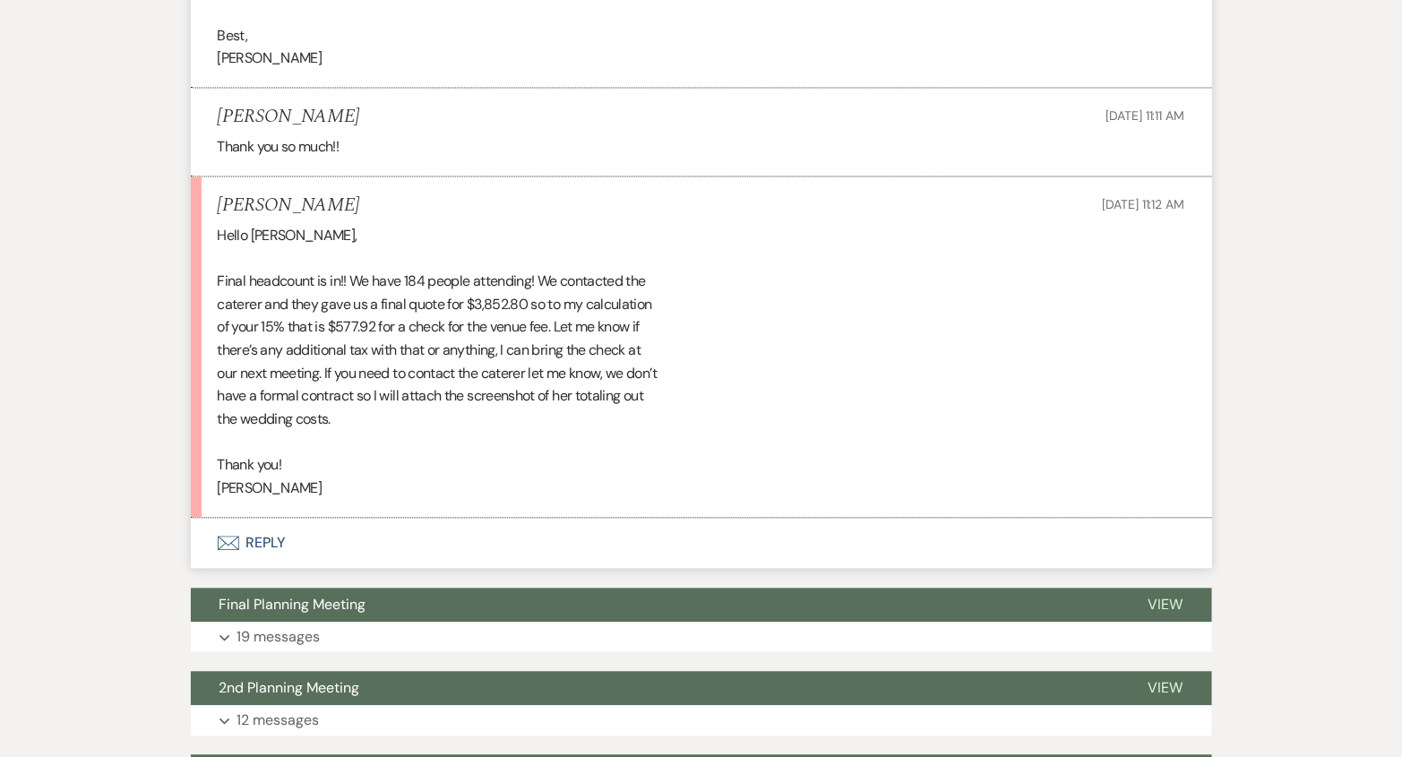
scroll to position [1130, 0]
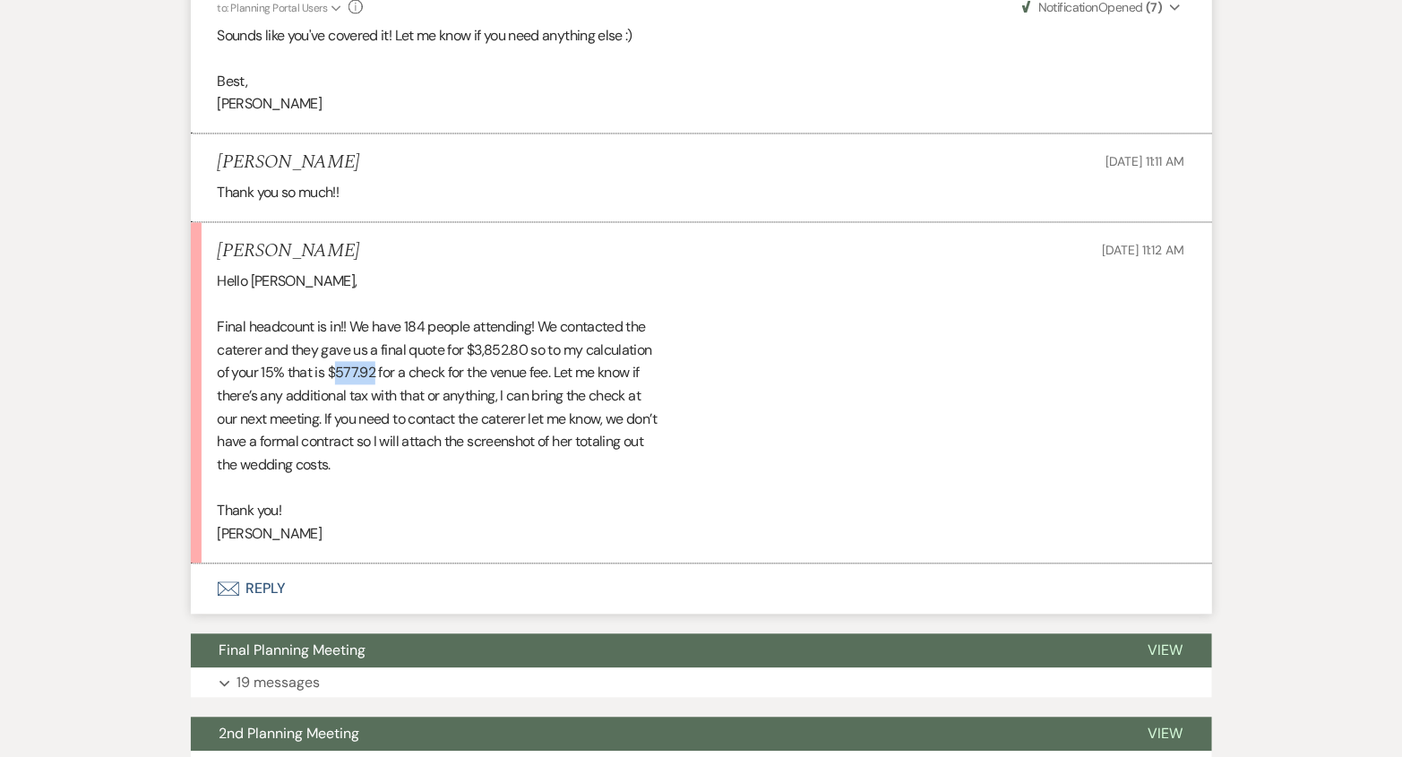
drag, startPoint x: 334, startPoint y: 396, endPoint x: 377, endPoint y: 396, distance: 43.0
click at [377, 396] on div "Hello [PERSON_NAME], Final headcount is in!! We have 184 people attending! We c…" at bounding box center [701, 408] width 967 height 275
copy div "577.92"
click at [389, 490] on div "Hello [PERSON_NAME], Final headcount is in!! We have 184 people attending! We c…" at bounding box center [701, 408] width 967 height 275
click at [286, 595] on button "Envelope Reply" at bounding box center [701, 589] width 1021 height 50
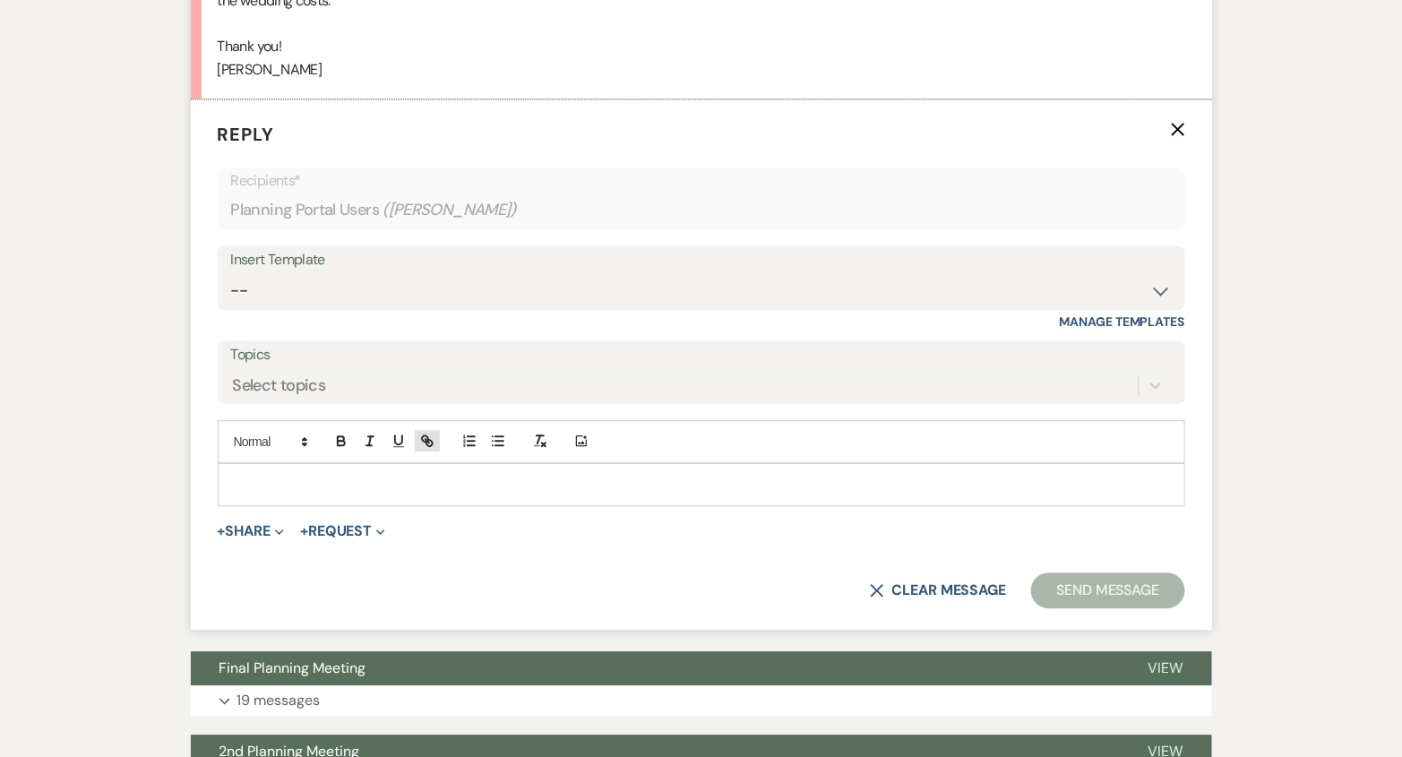
scroll to position [1599, 0]
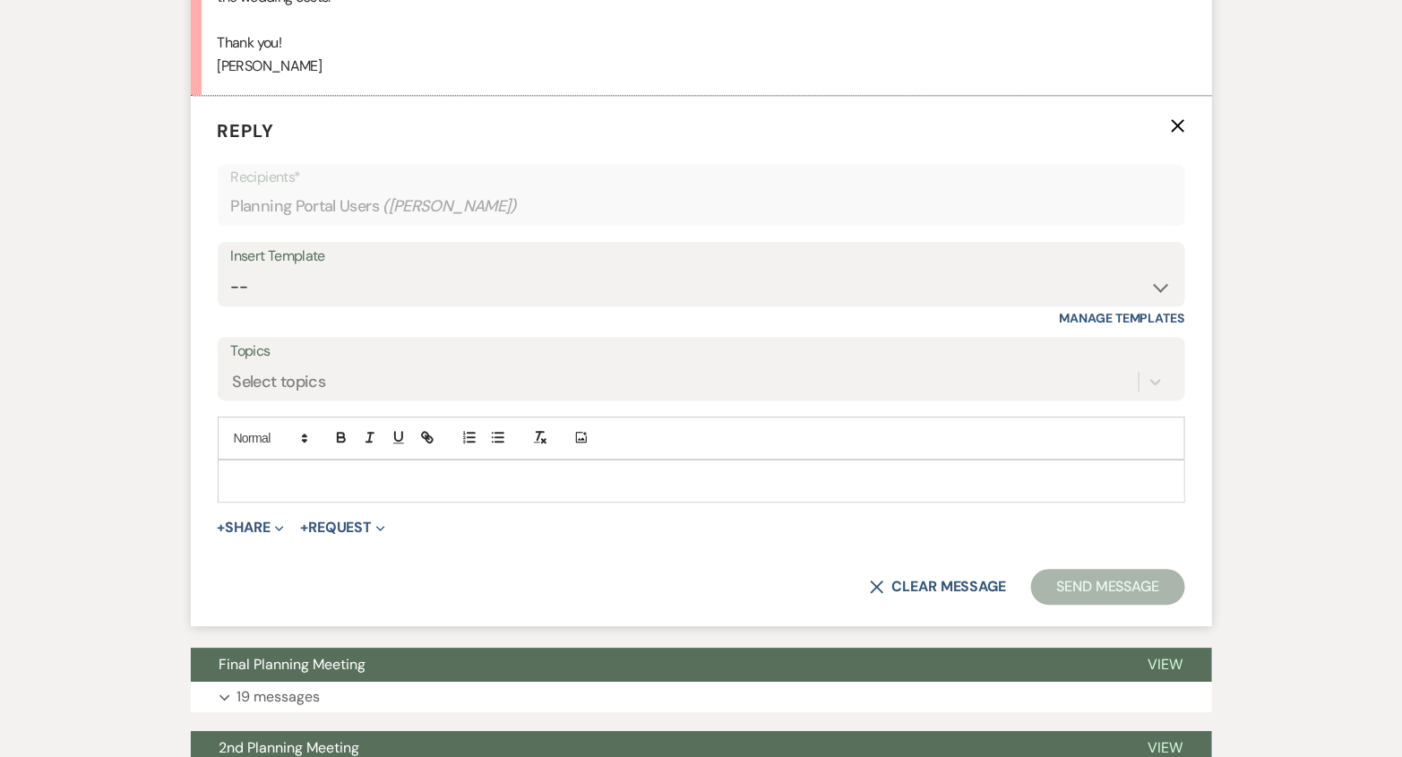
click at [437, 491] on p at bounding box center [701, 481] width 939 height 20
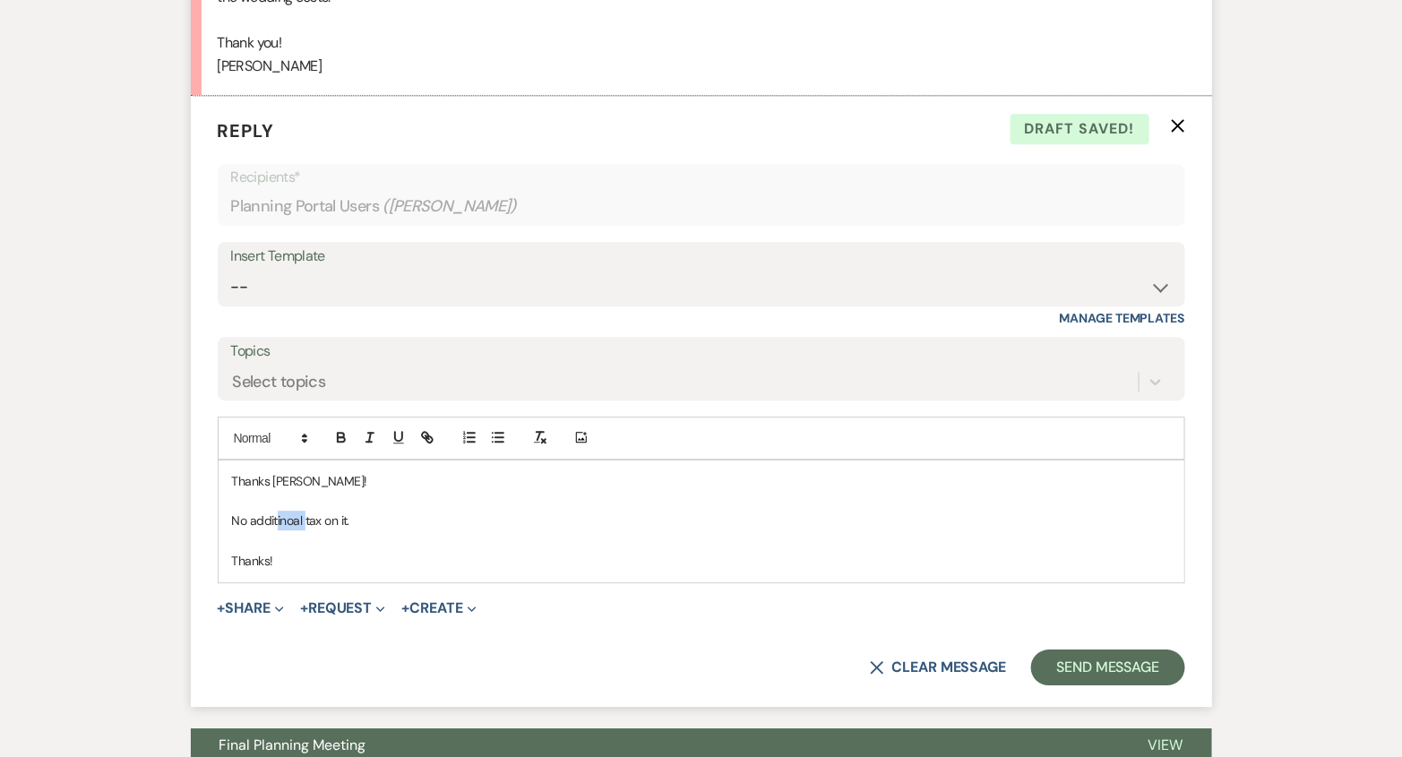
drag, startPoint x: 307, startPoint y: 541, endPoint x: 277, endPoint y: 543, distance: 30.5
click at [277, 530] on p "No additinoal tax on it." at bounding box center [701, 521] width 939 height 20
click at [417, 547] on p at bounding box center [701, 541] width 939 height 20
click at [234, 530] on p "No additional tax on it." at bounding box center [701, 521] width 939 height 20
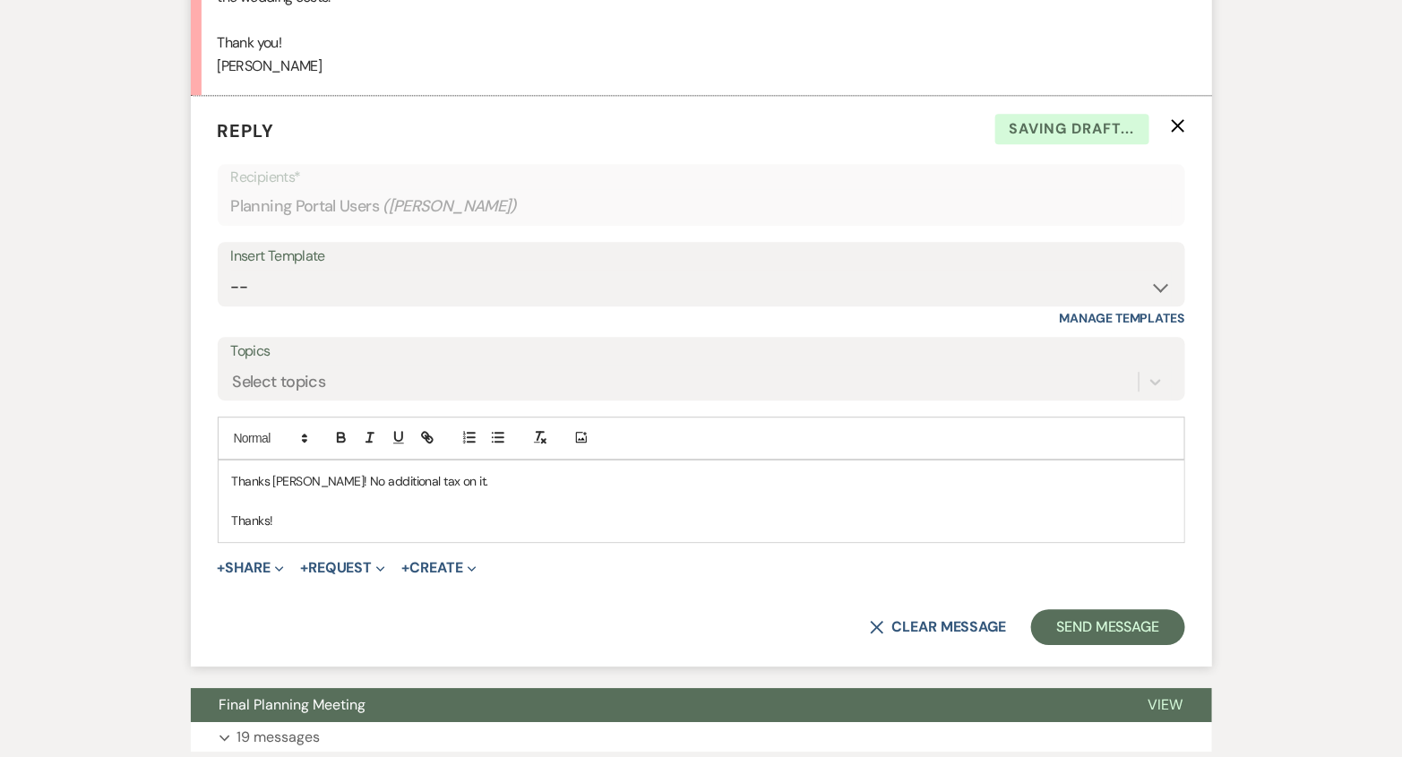
click at [485, 509] on p at bounding box center [701, 501] width 939 height 20
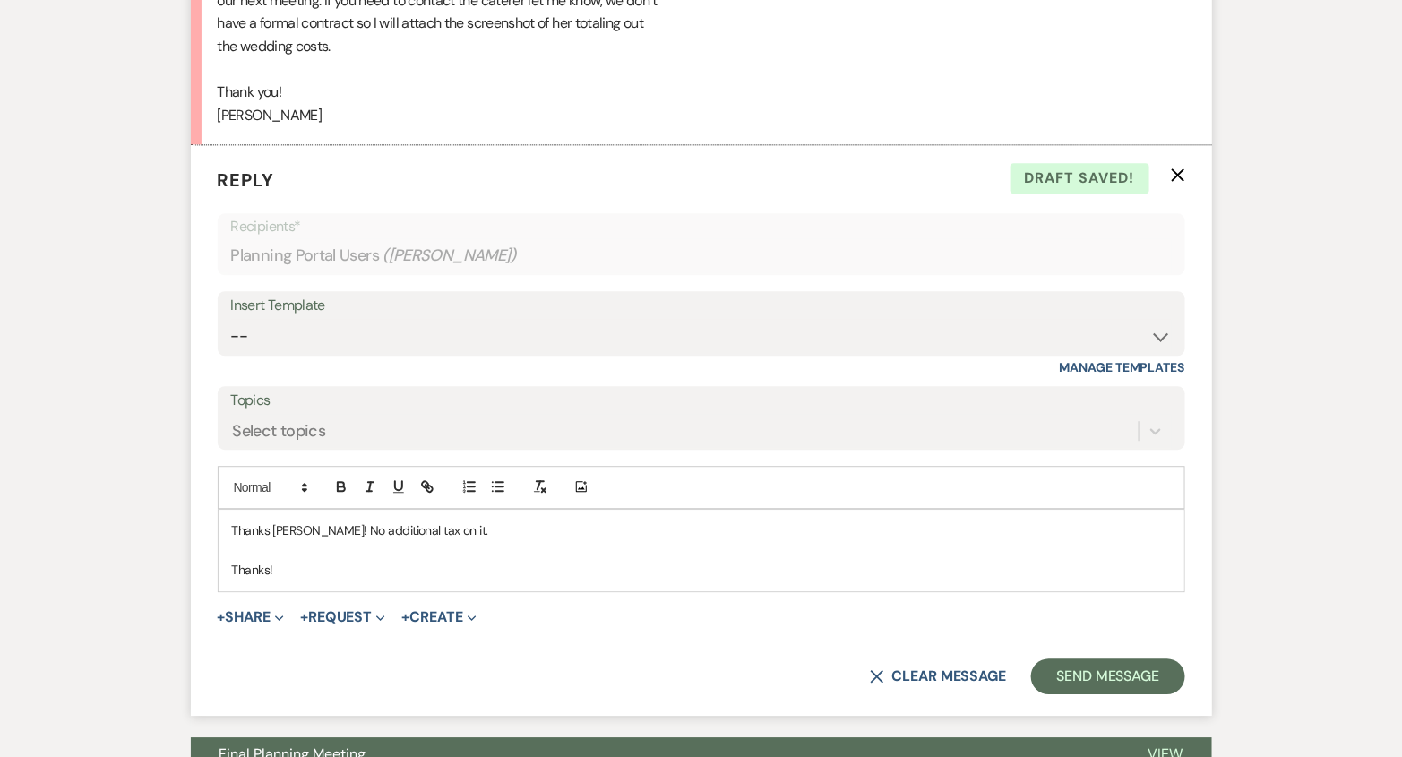
scroll to position [1710, 0]
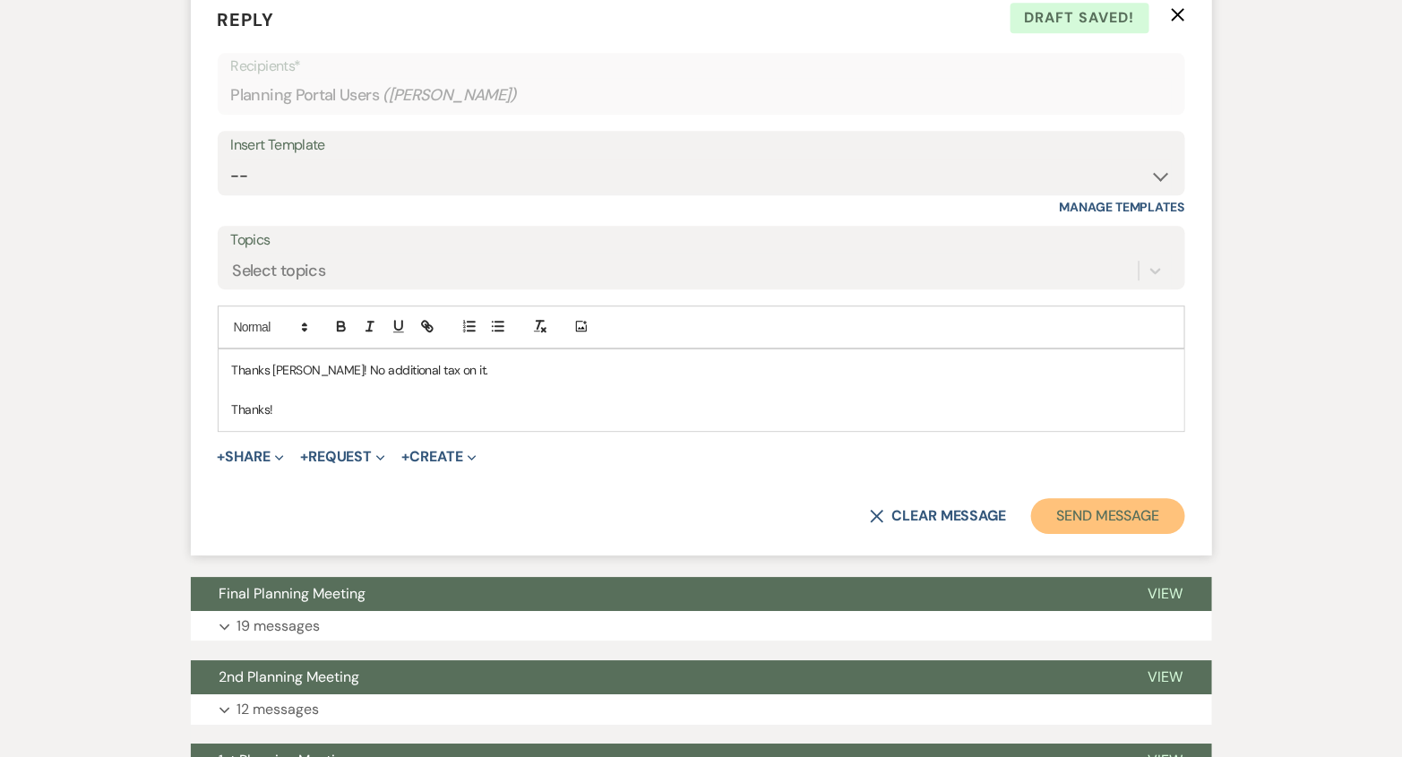
click at [1111, 520] on button "Send Message" at bounding box center [1107, 516] width 153 height 36
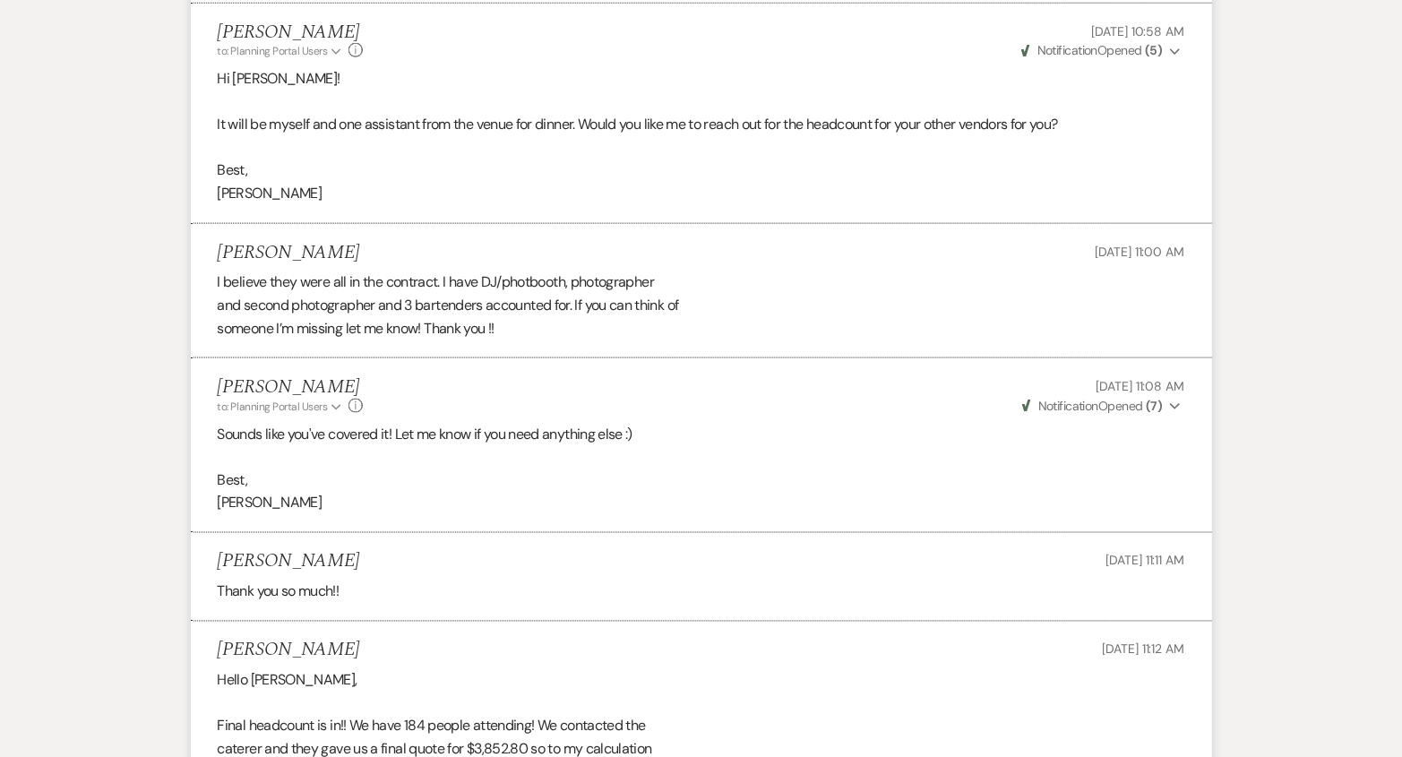
scroll to position [0, 0]
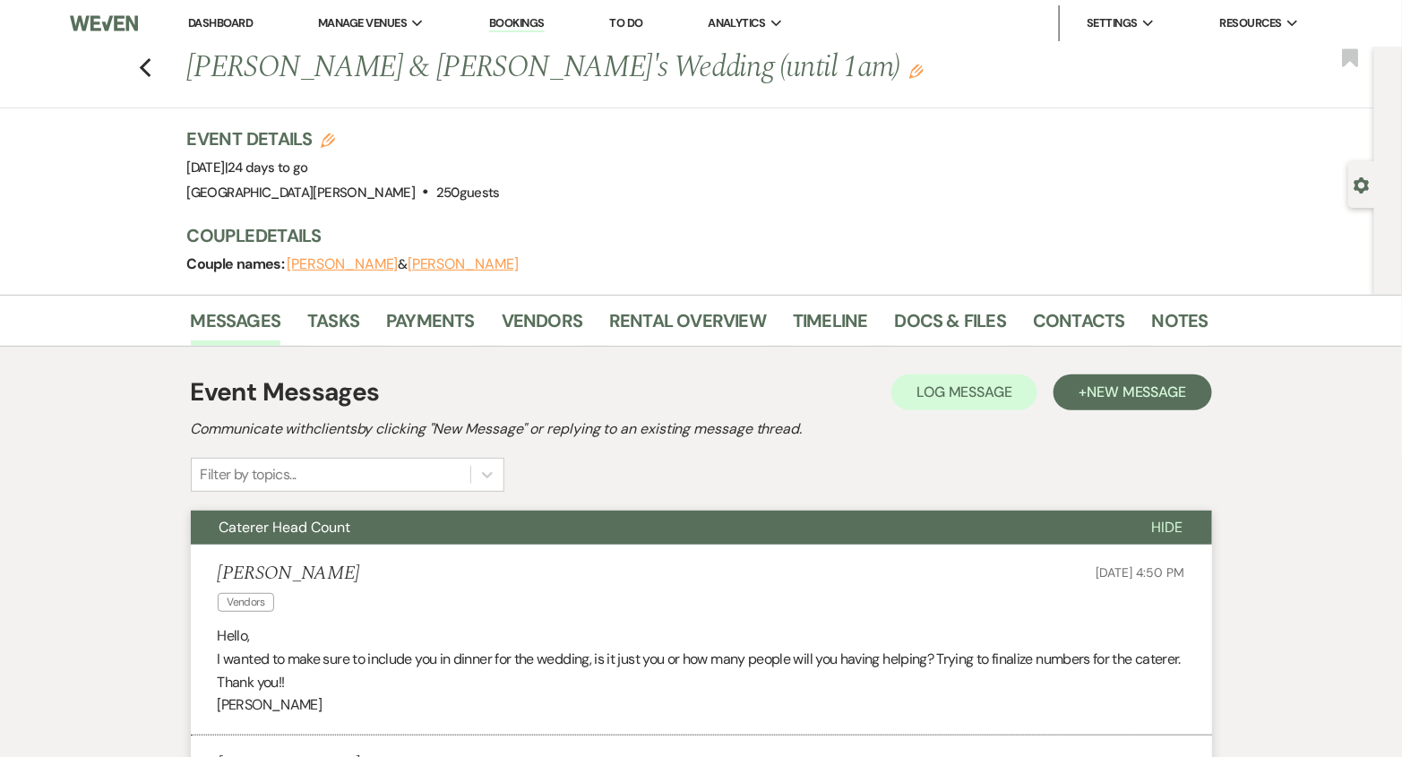
click at [218, 18] on link "Dashboard" at bounding box center [220, 22] width 64 height 15
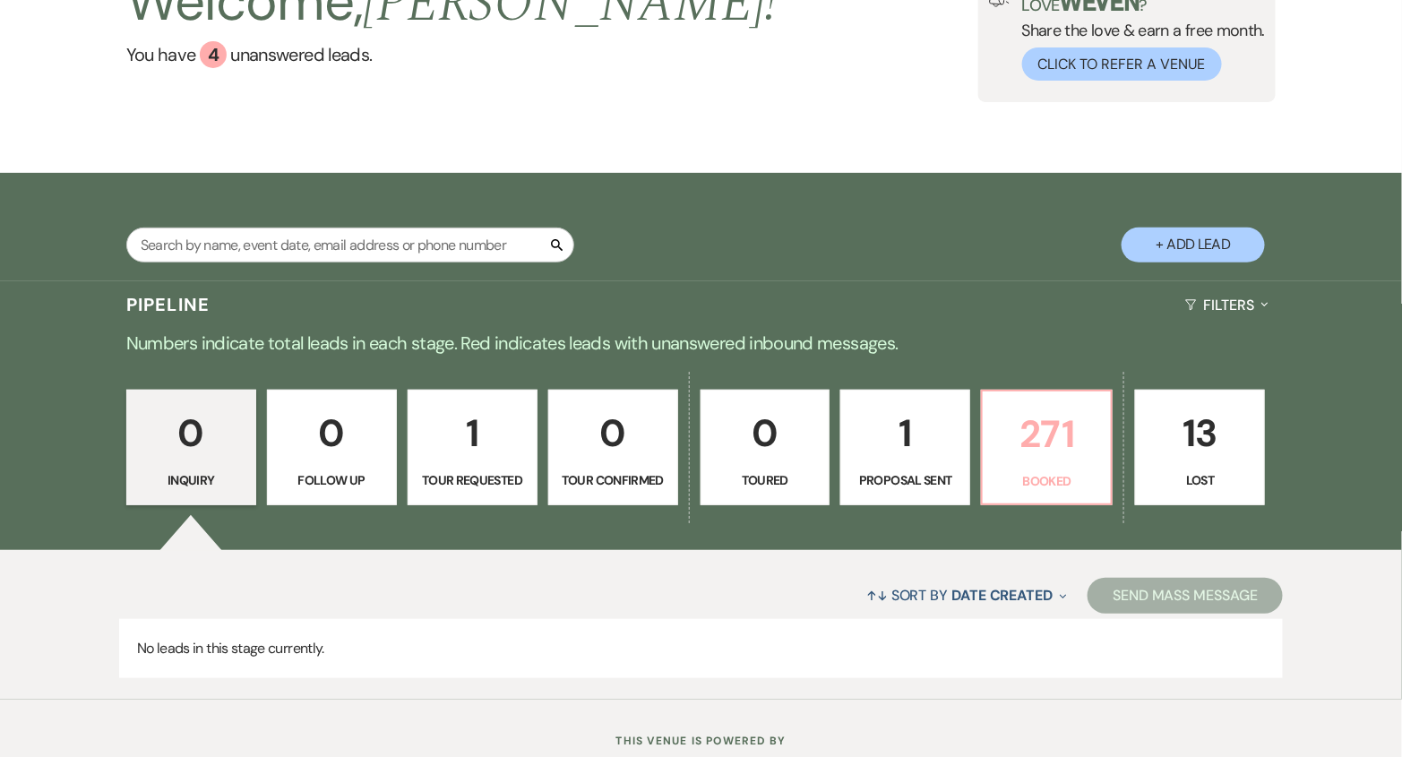
scroll to position [209, 0]
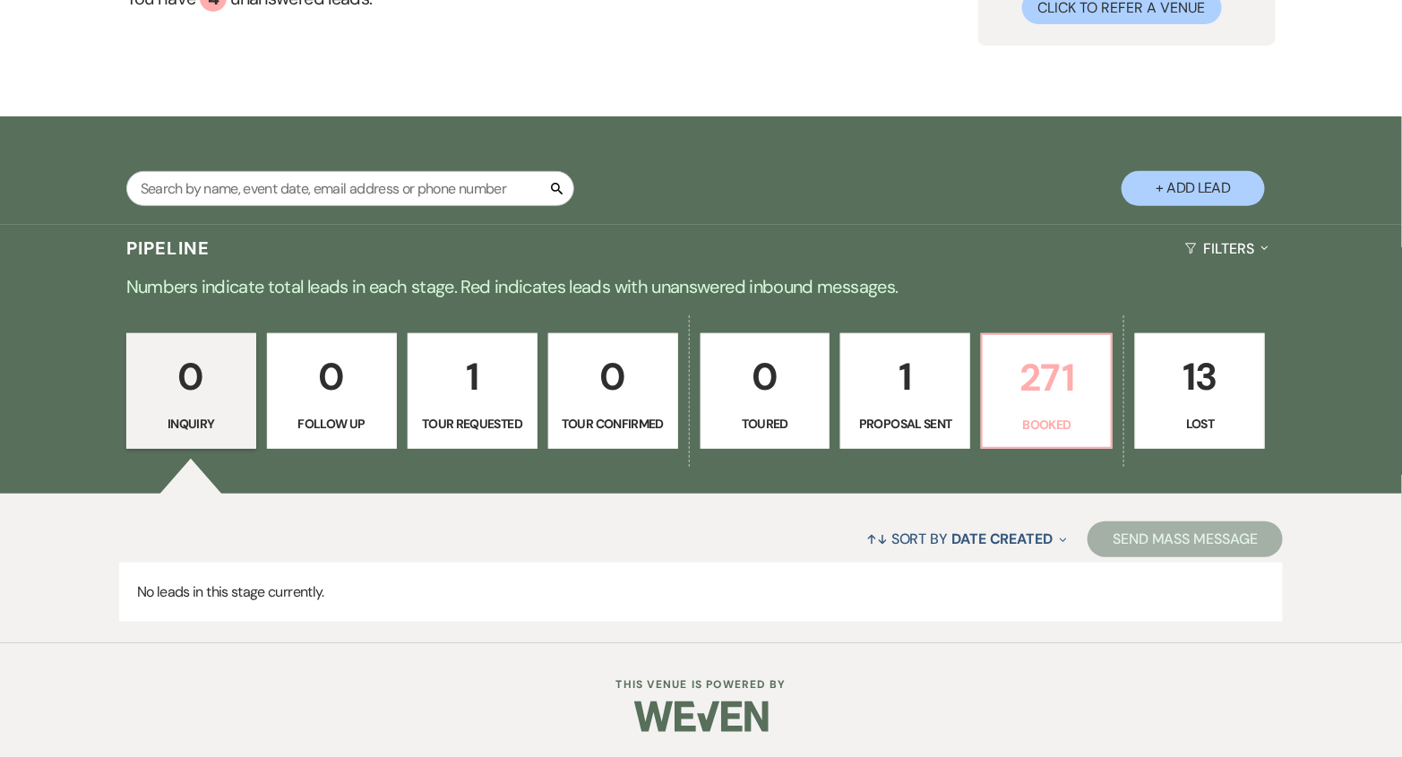
click at [1049, 354] on p "271" at bounding box center [1046, 378] width 107 height 60
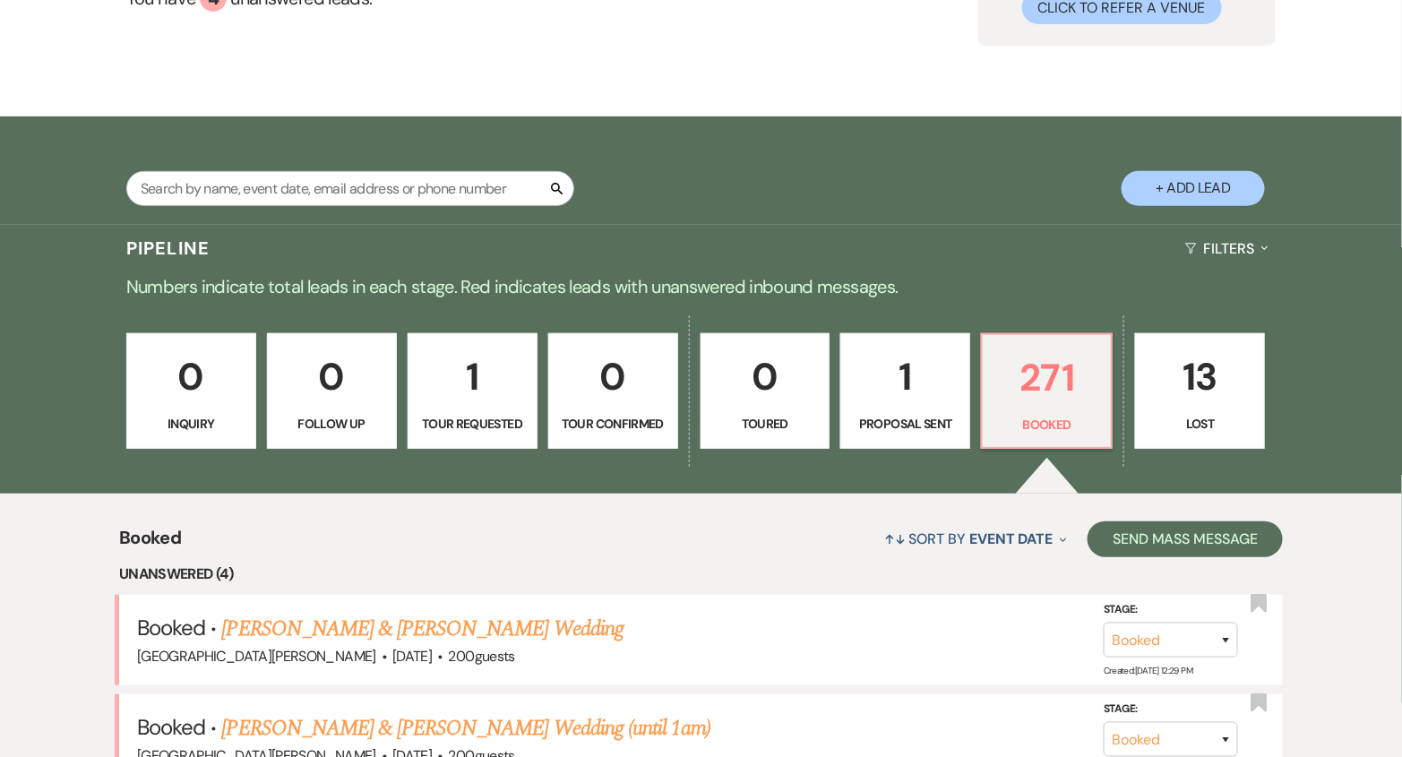
scroll to position [545, 0]
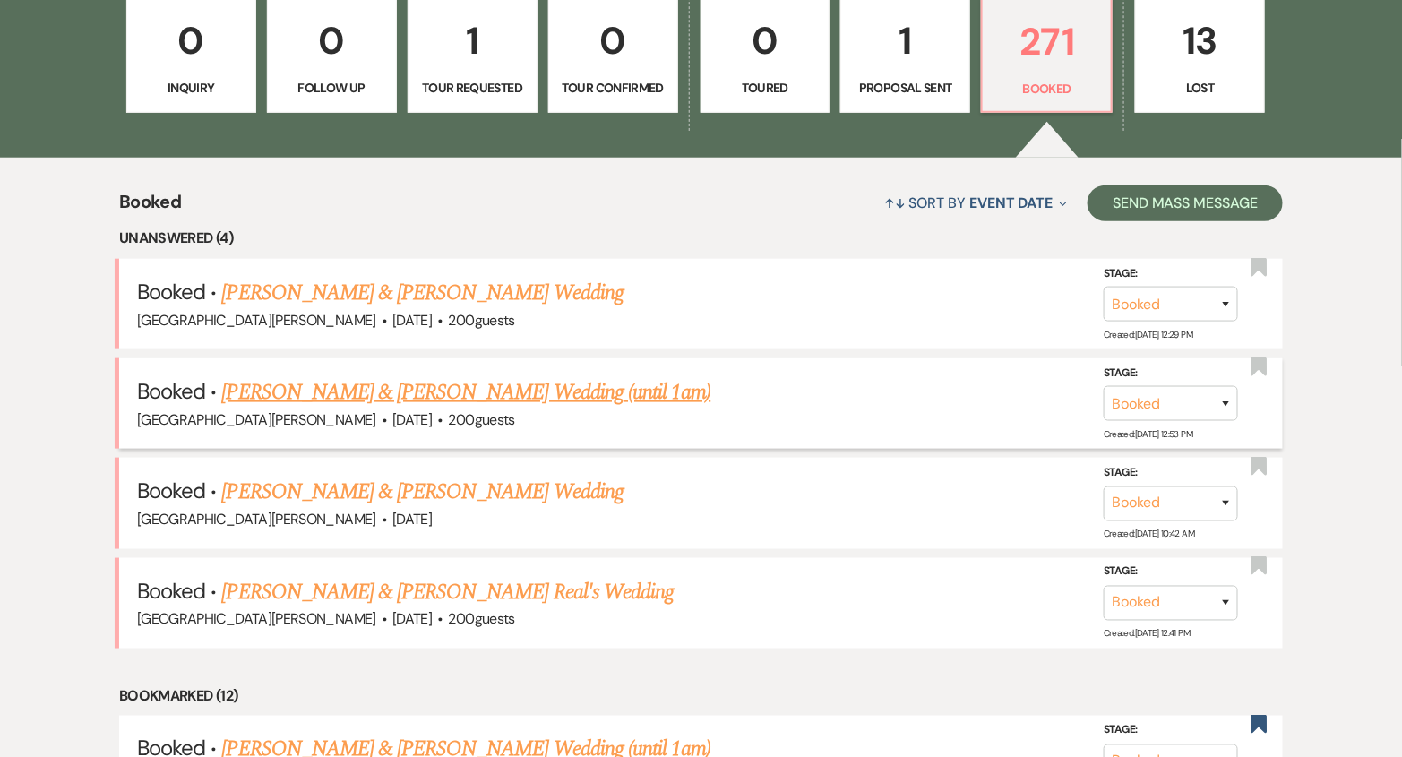
click at [577, 397] on link "[PERSON_NAME] & [PERSON_NAME] Wedding (until 1am)" at bounding box center [466, 392] width 489 height 32
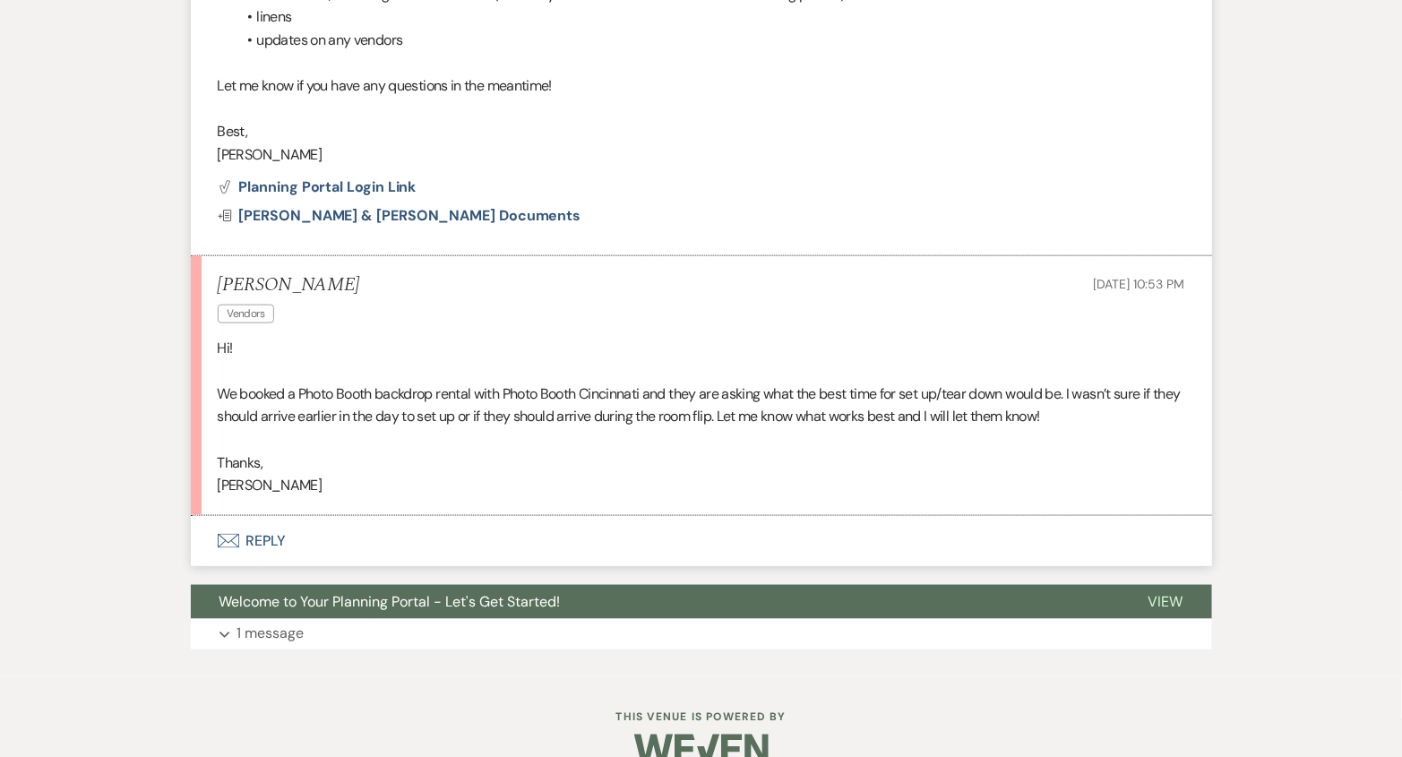
scroll to position [3151, 0]
click at [534, 516] on button "Envelope Reply" at bounding box center [701, 541] width 1021 height 50
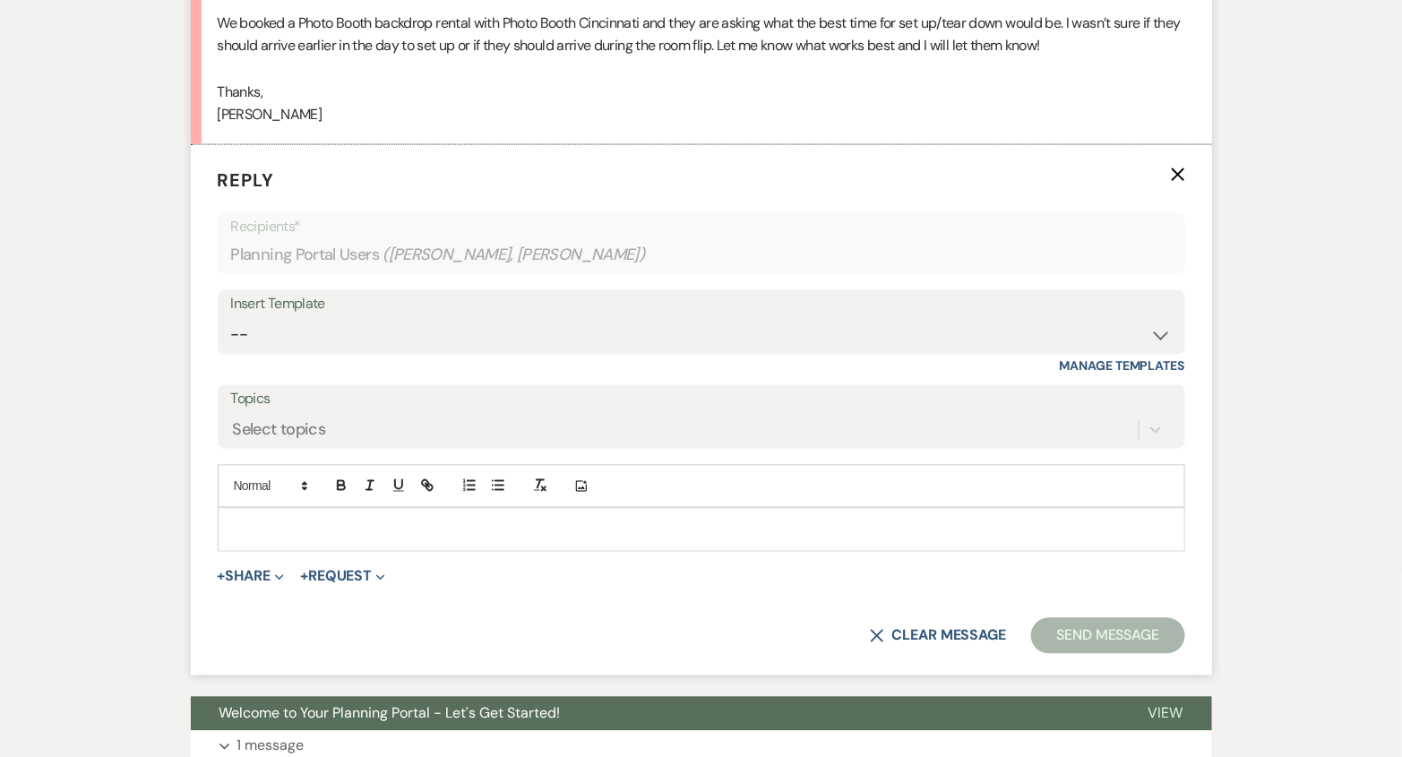
scroll to position [3524, 0]
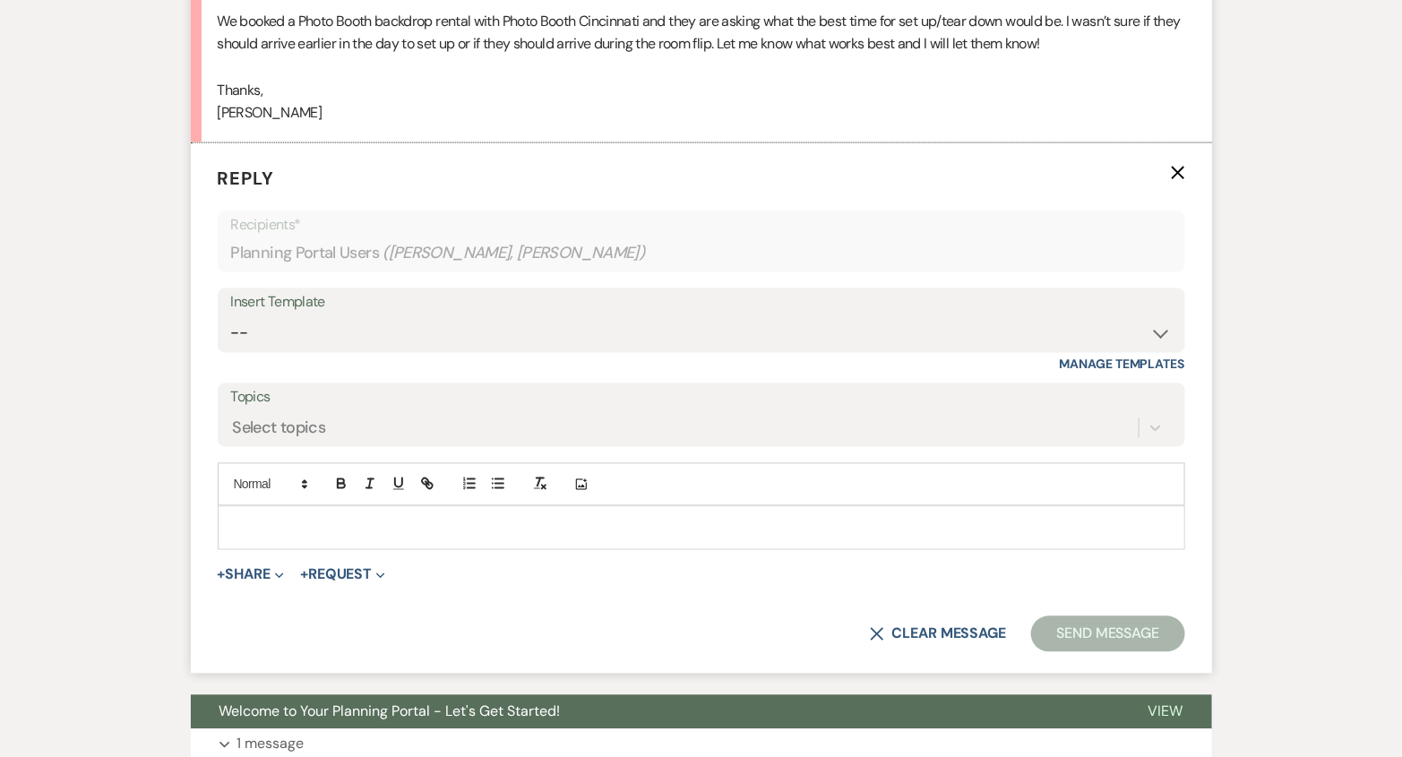
click at [538, 518] on p at bounding box center [701, 528] width 939 height 20
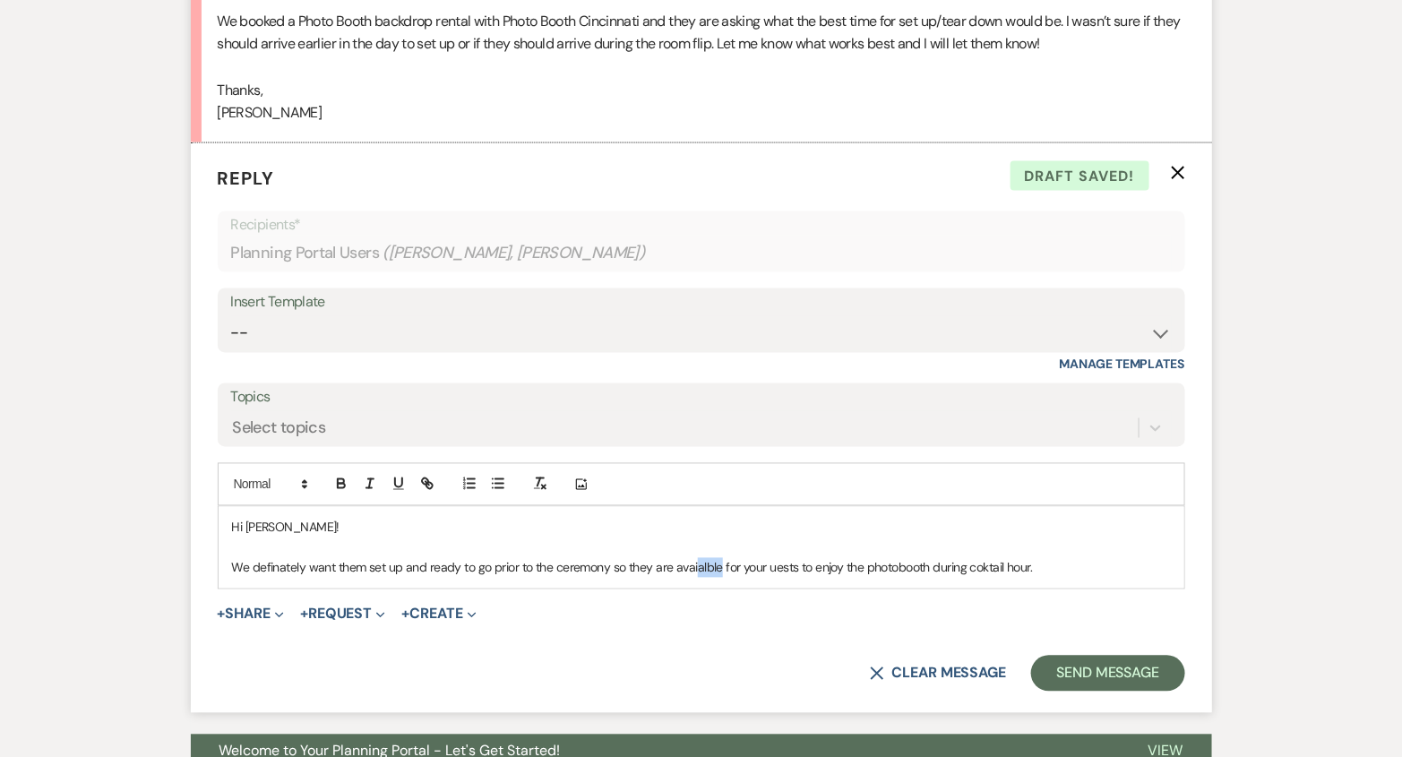
drag, startPoint x: 719, startPoint y: 544, endPoint x: 694, endPoint y: 545, distance: 25.1
click at [694, 558] on p "We definately want them set up and ready to go prior to the ceremony so they ar…" at bounding box center [701, 568] width 939 height 20
click at [766, 558] on p "We definately want them set up and ready to go prior to the ceremony so they ar…" at bounding box center [701, 568] width 939 height 20
click at [1086, 547] on div "Hi [PERSON_NAME]! We definately want them set up and ready to go prior to the c…" at bounding box center [702, 548] width 966 height 82
click at [988, 558] on p "We definately want them set up and ready to go prior to the ceremony so they ar…" at bounding box center [701, 568] width 939 height 20
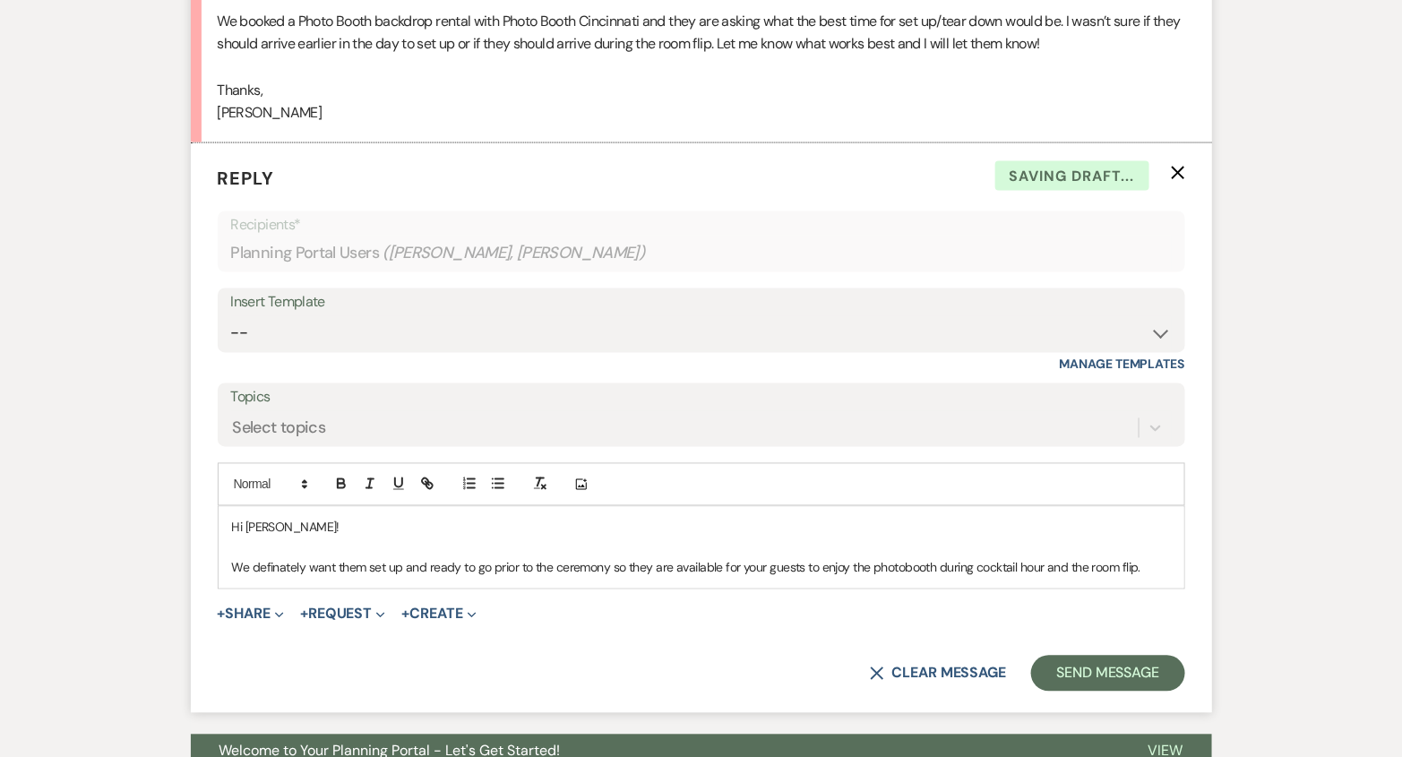
click at [1141, 558] on p "We definately want them set up and ready to go prior to the ceremony so they ar…" at bounding box center [701, 568] width 939 height 20
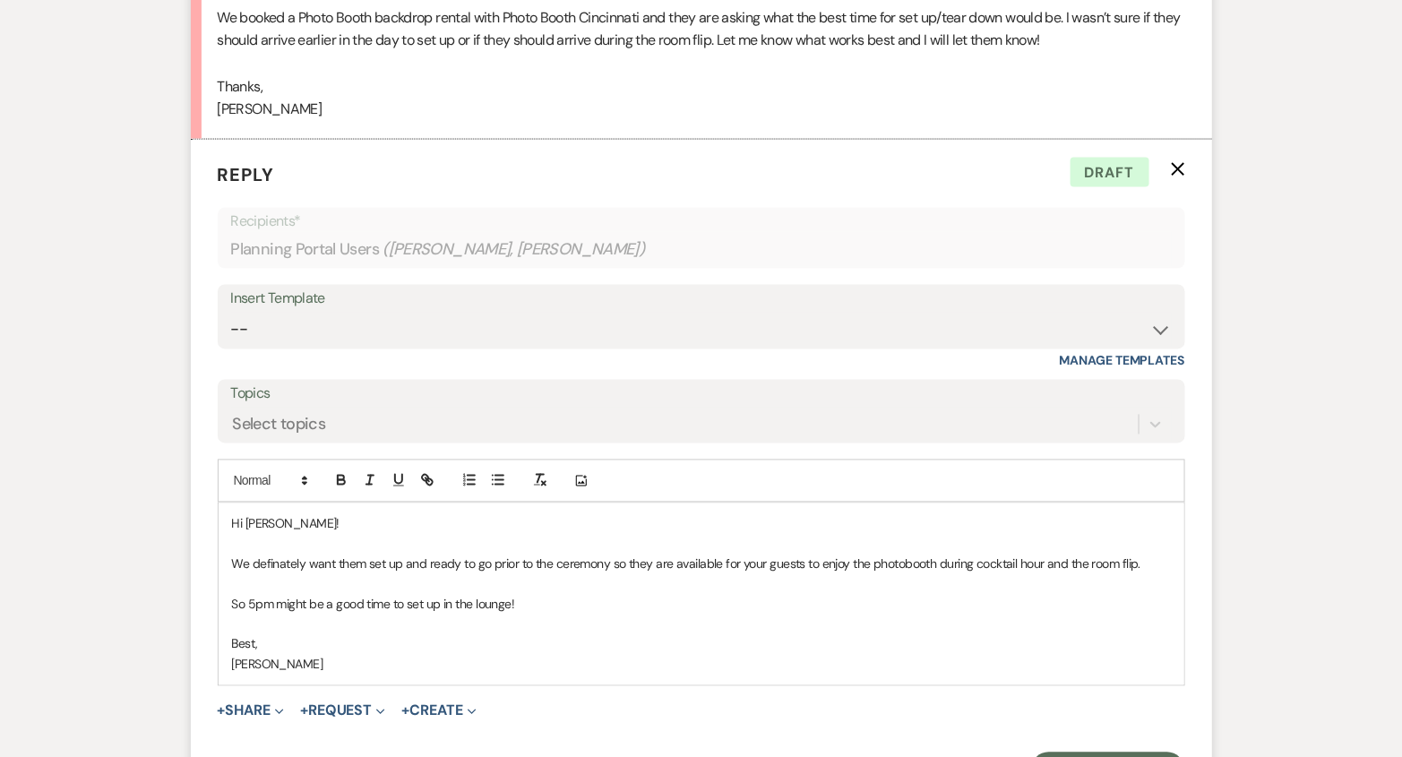
scroll to position [3528, 0]
click at [1123, 752] on button "Send Message" at bounding box center [1107, 770] width 153 height 36
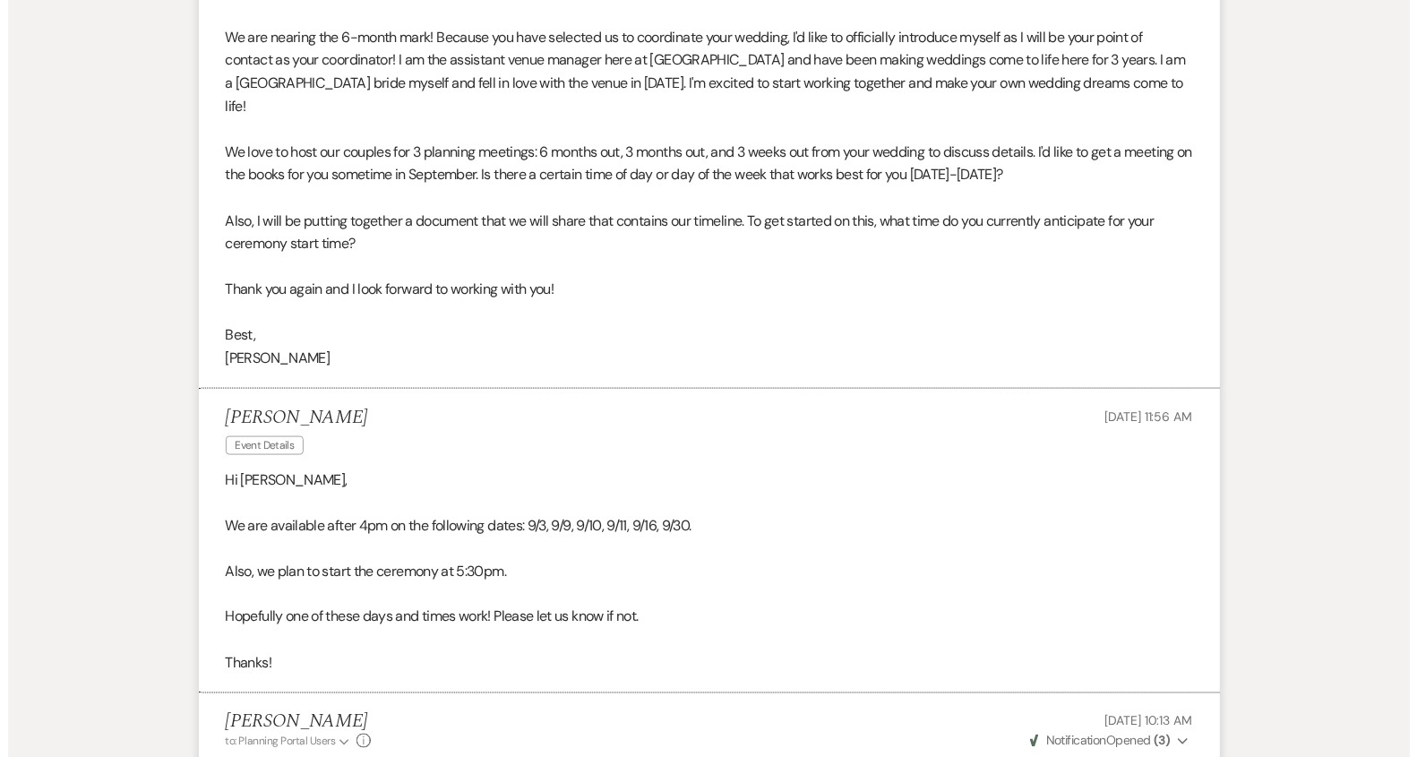
scroll to position [0, 0]
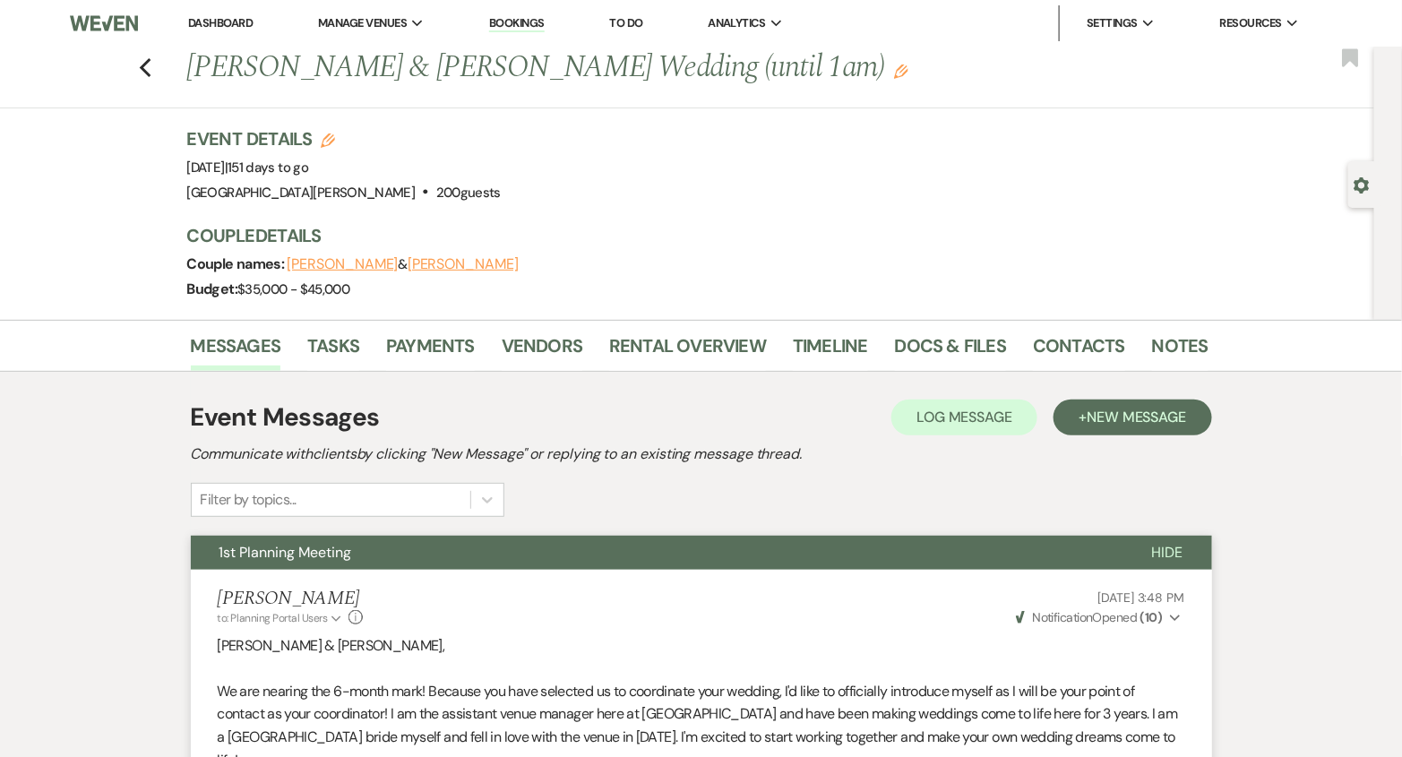
click at [196, 17] on link "Dashboard" at bounding box center [220, 22] width 64 height 15
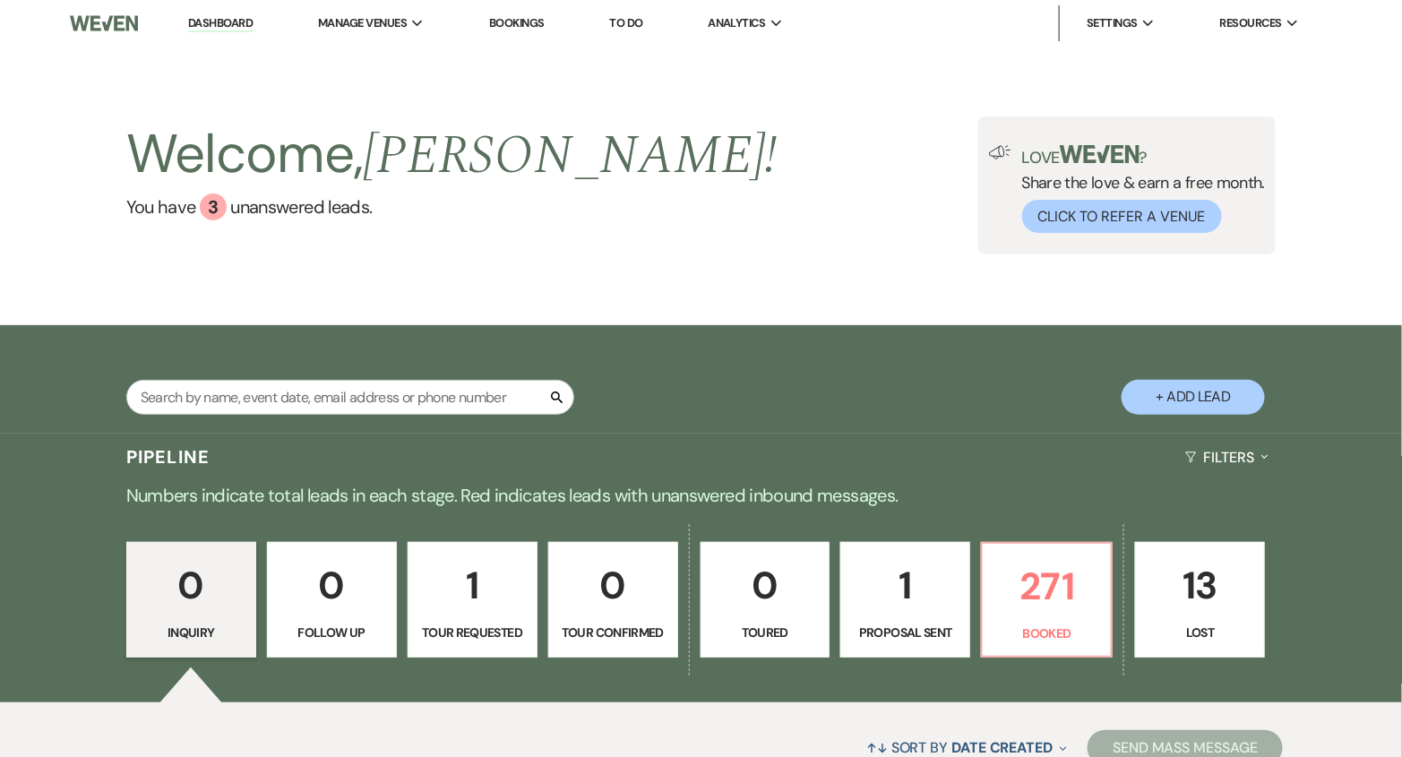
click at [684, 233] on div "Welcome, [PERSON_NAME] ! You have 3 unanswered lead s . Love ? Share the love &…" at bounding box center [701, 185] width 1290 height 138
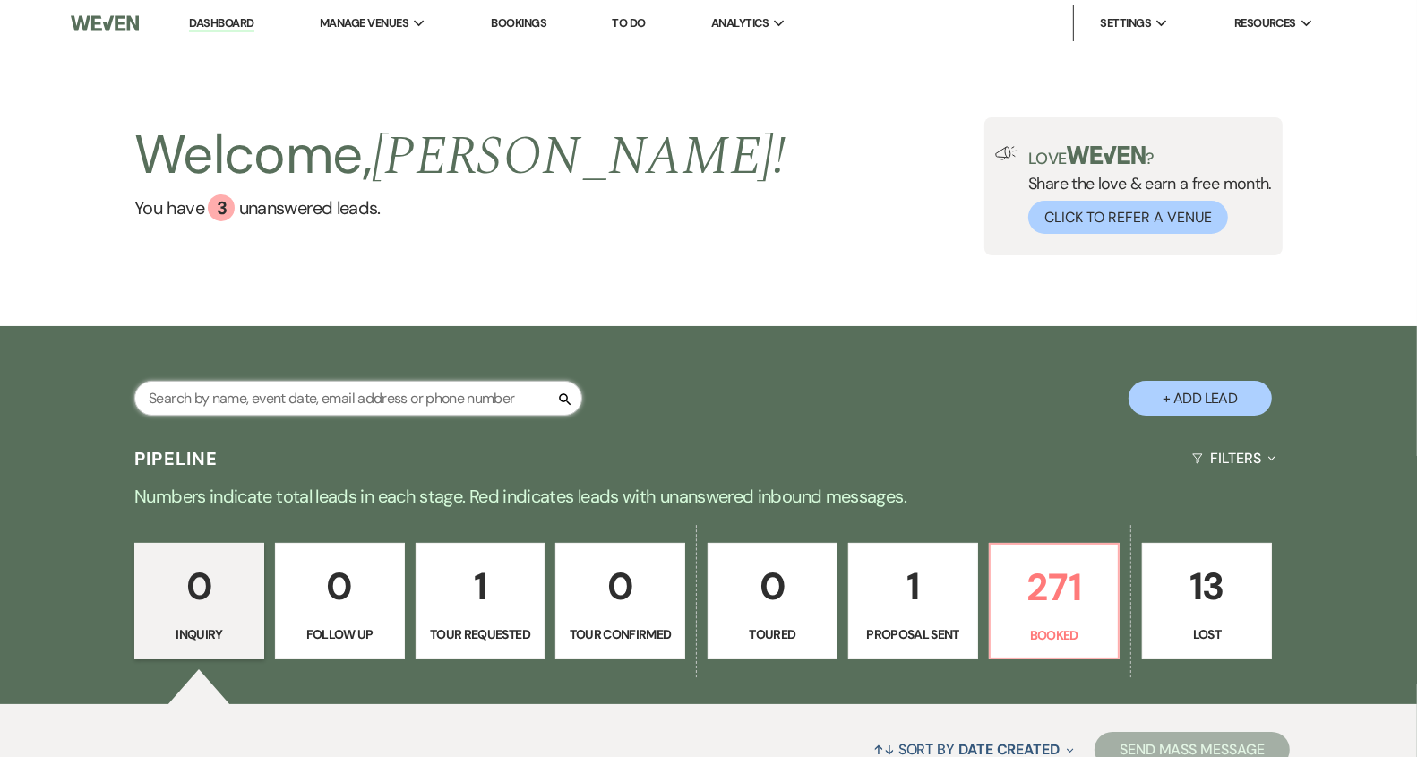
click at [404, 405] on input "text" at bounding box center [358, 398] width 448 height 35
type input "frongia"
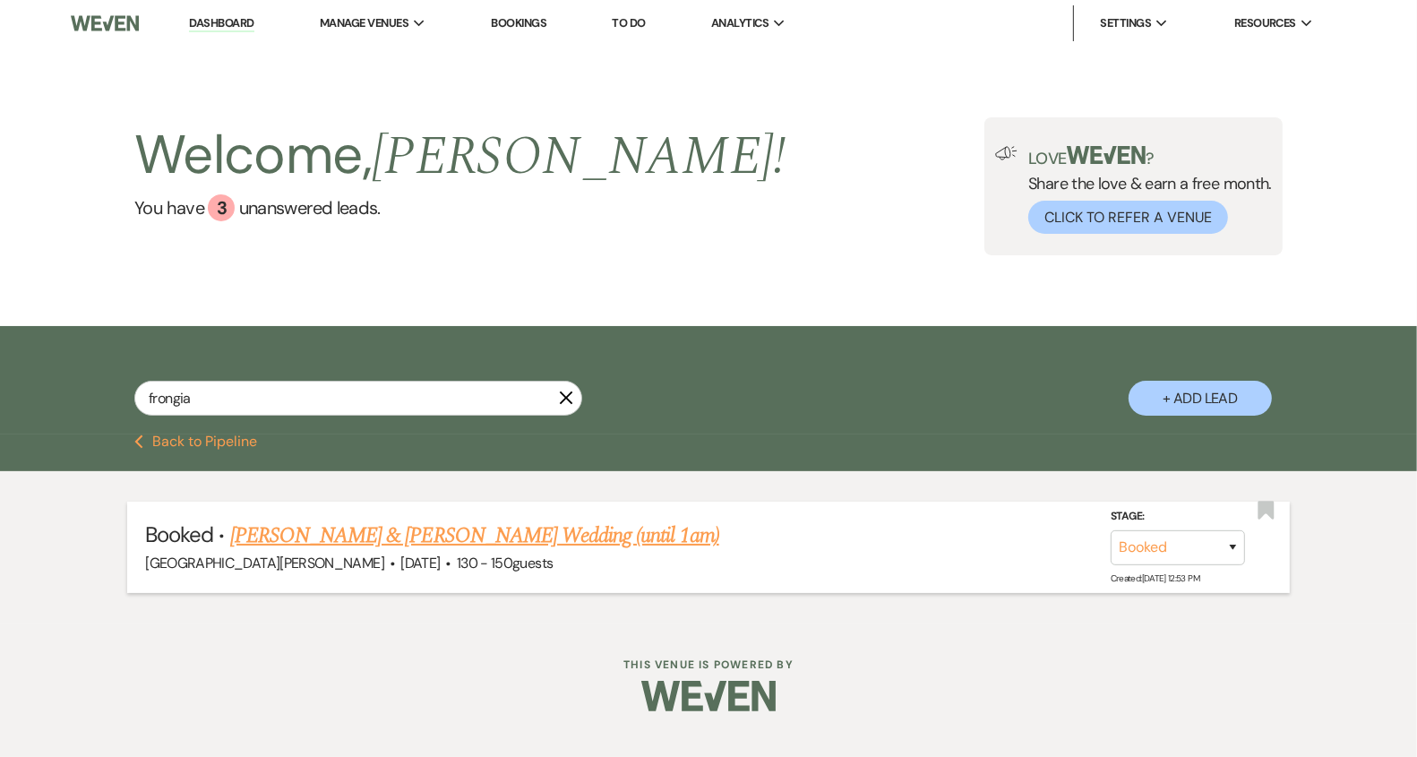
click at [503, 530] on link "[PERSON_NAME] & [PERSON_NAME] Wedding (until 1am)" at bounding box center [474, 536] width 489 height 32
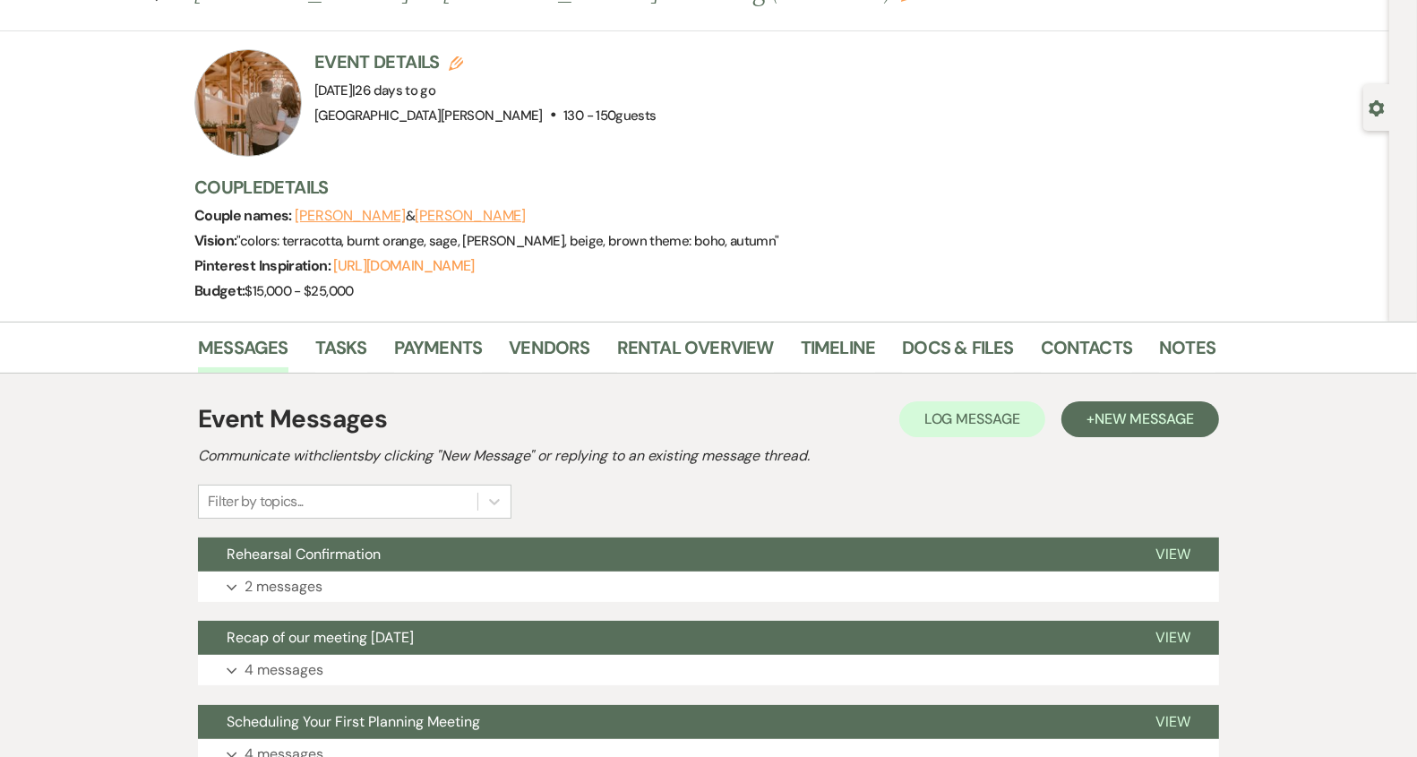
scroll to position [76, 0]
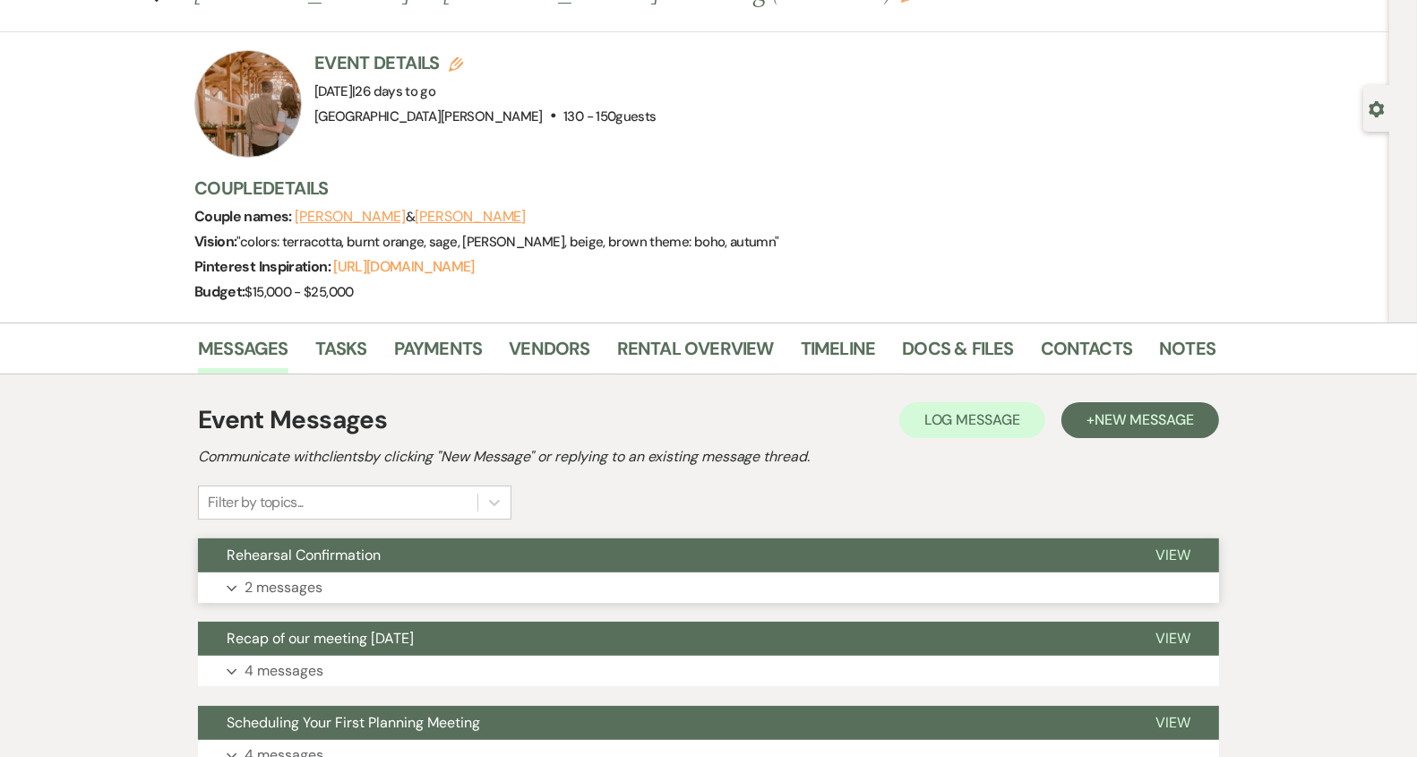
click at [468, 570] on button "Rehearsal Confirmation" at bounding box center [662, 555] width 929 height 34
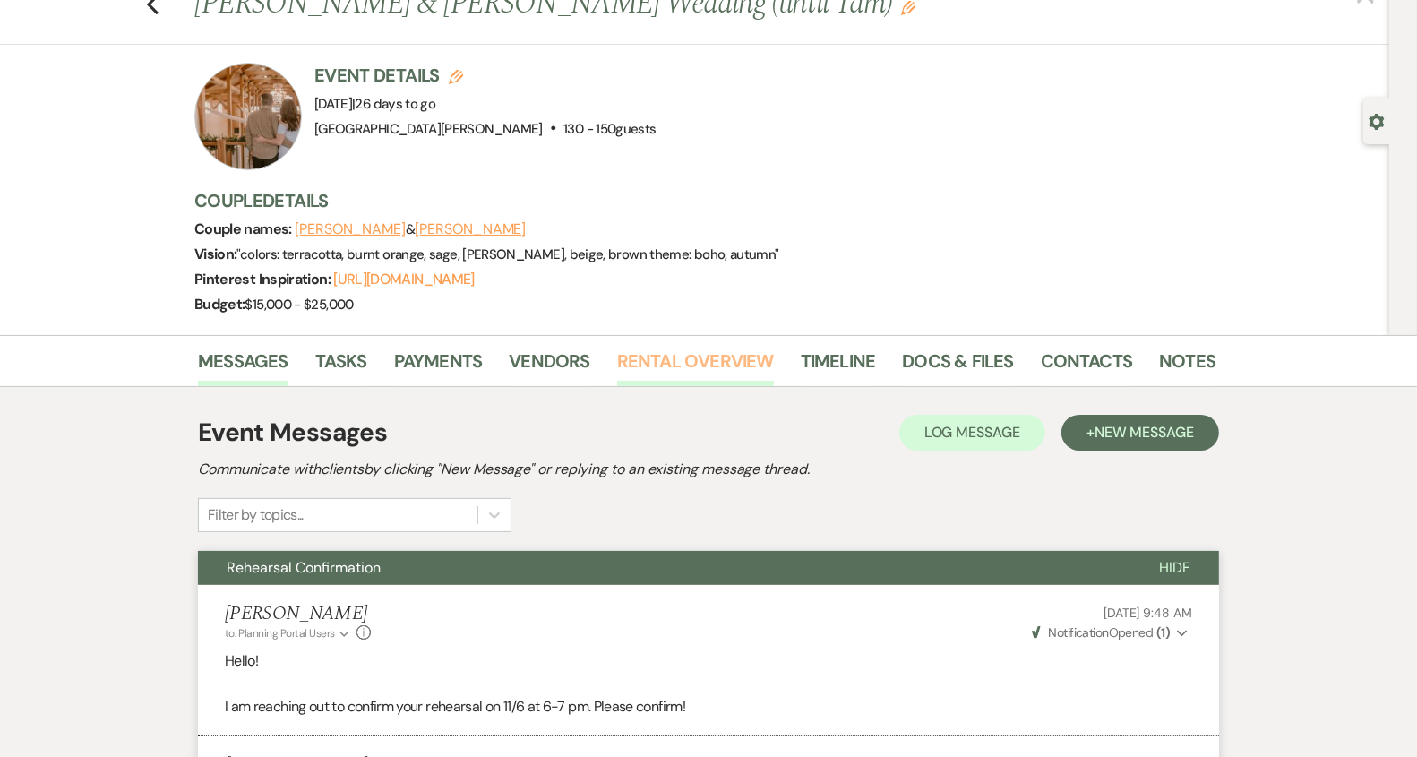
scroll to position [0, 0]
